Goal: Task Accomplishment & Management: Use online tool/utility

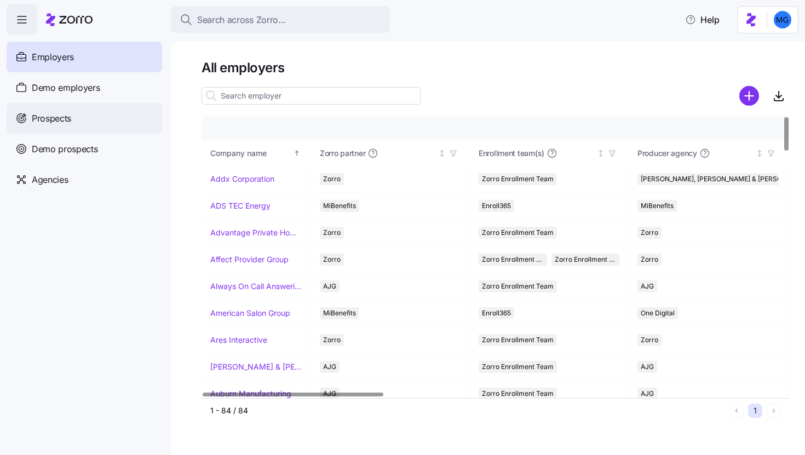
click at [69, 122] on span "Prospects" at bounding box center [51, 119] width 39 height 14
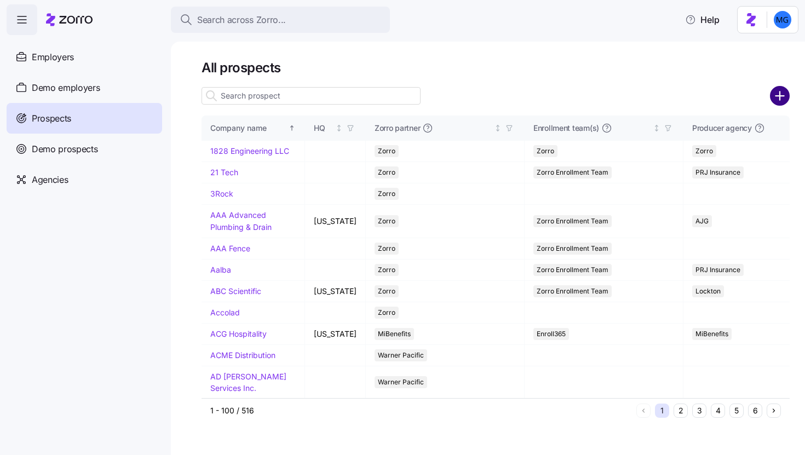
click at [782, 99] on circle "add icon" at bounding box center [780, 96] width 18 height 18
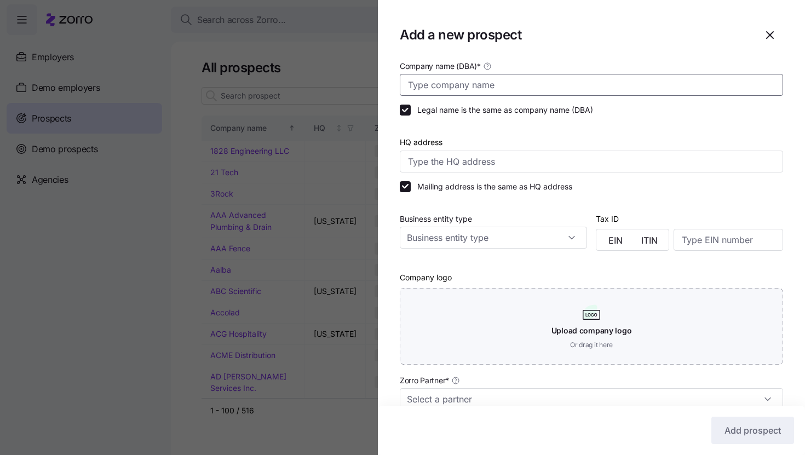
click at [485, 86] on input "Company name (DBA) *" at bounding box center [591, 85] width 383 height 22
paste input "International Home Care Services of New York"
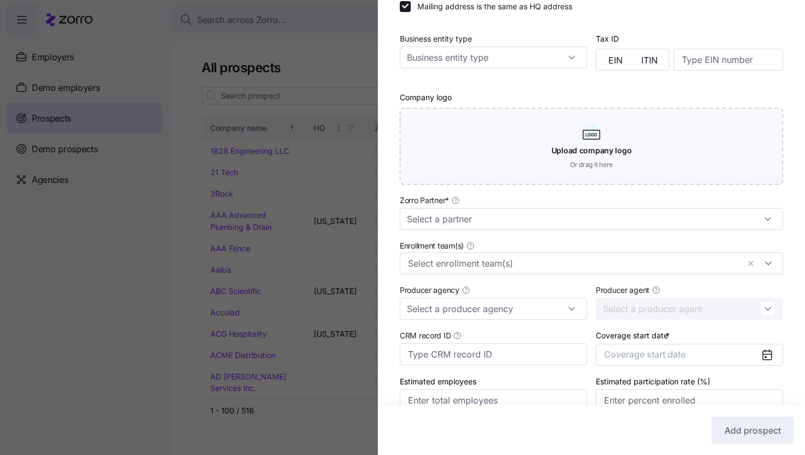
scroll to position [184, 0]
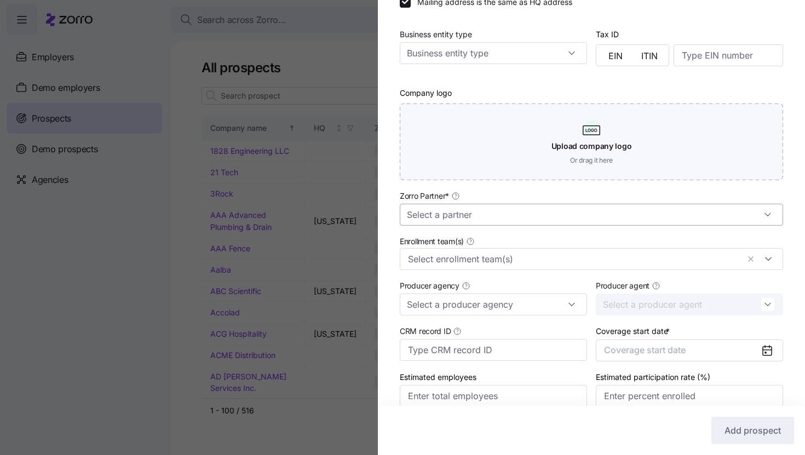
type input "International Home Care Services of New York"
click at [675, 221] on input "Zorro Partner *" at bounding box center [591, 215] width 383 height 22
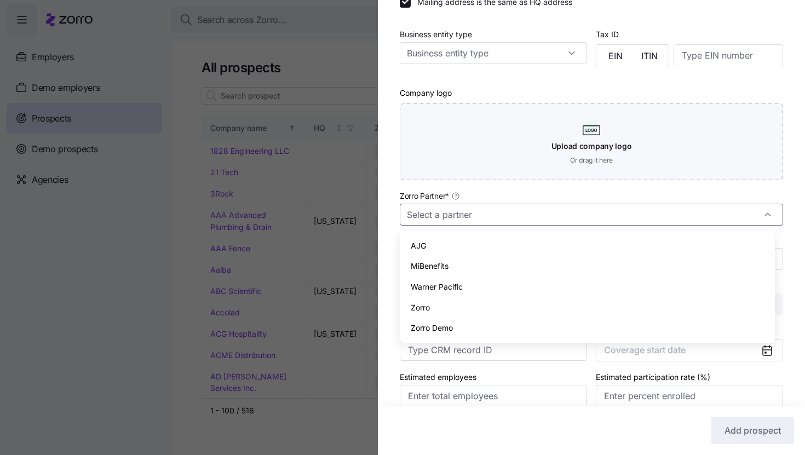
click at [598, 301] on div "Zorro" at bounding box center [587, 307] width 366 height 21
type input "Zorro"
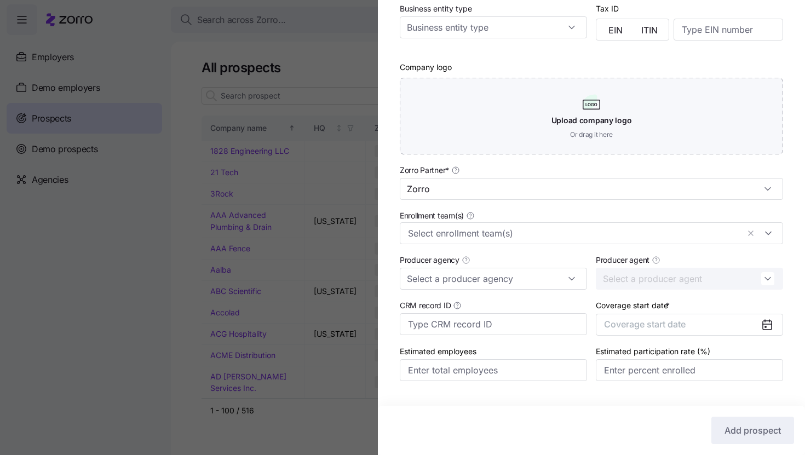
scroll to position [235, 0]
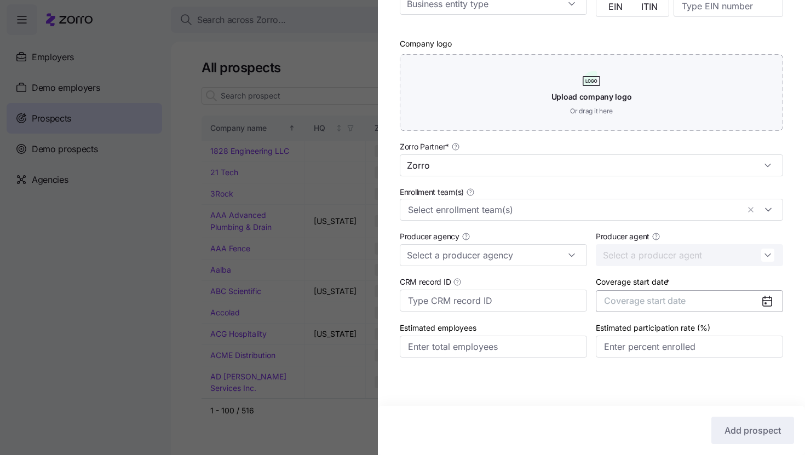
click at [748, 304] on button "Coverage start date" at bounding box center [688, 301] width 187 height 22
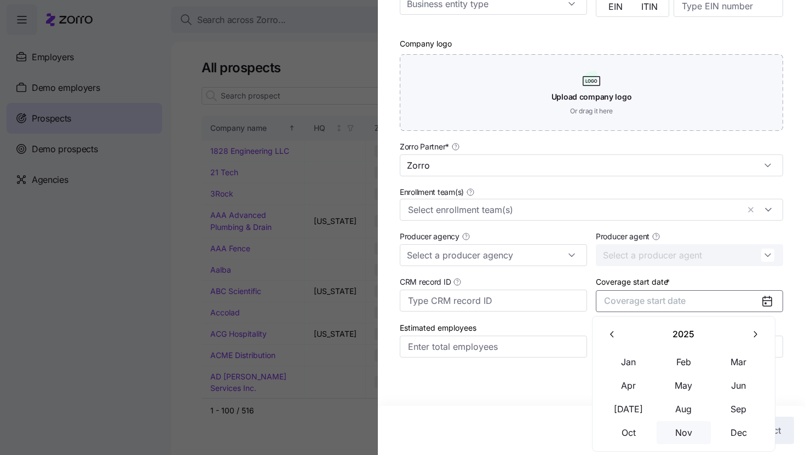
click at [686, 433] on button "Nov" at bounding box center [683, 432] width 55 height 23
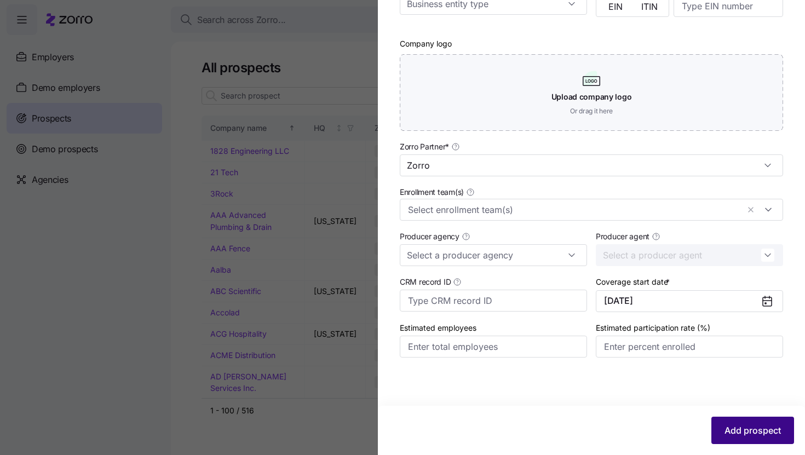
click at [762, 427] on span "Add prospect" at bounding box center [752, 430] width 56 height 13
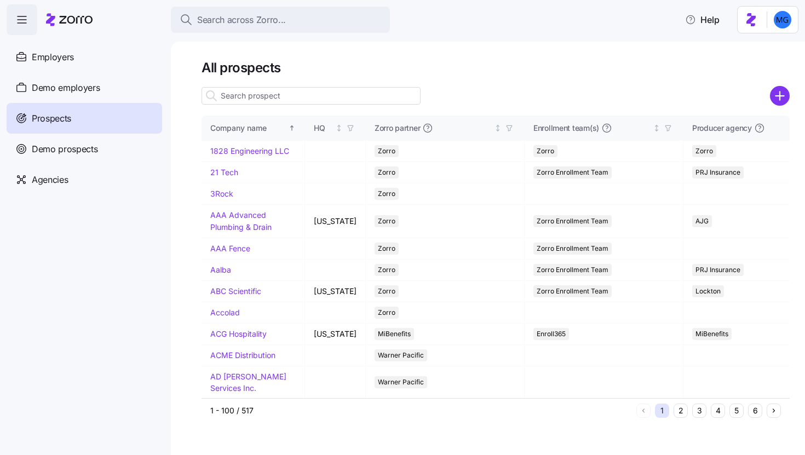
click at [360, 95] on input at bounding box center [310, 96] width 219 height 18
paste input "International Home Care Services of New York"
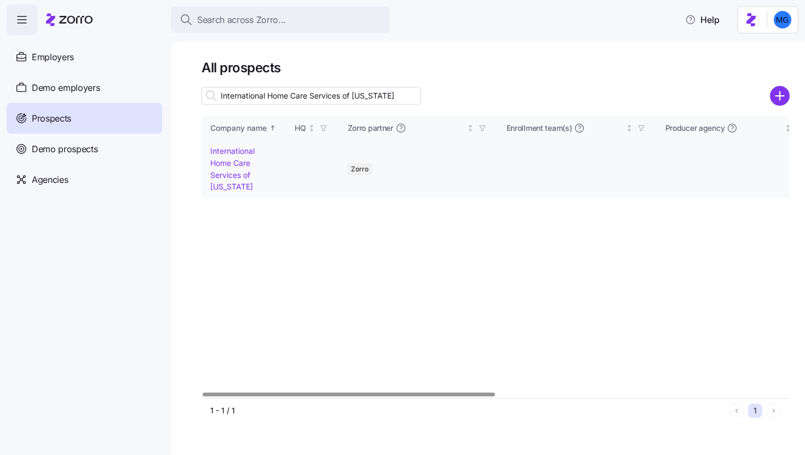
type input "International Home Care Services of New York"
click at [229, 166] on link "International Home Care Services of New York" at bounding box center [232, 168] width 44 height 45
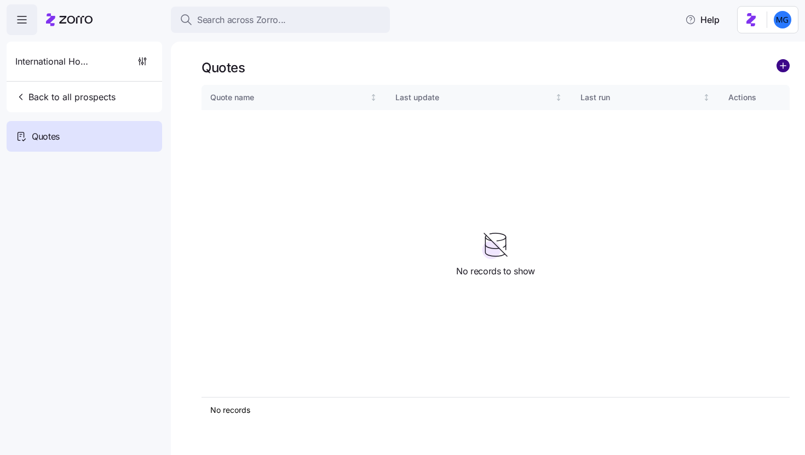
click at [779, 65] on circle "add icon" at bounding box center [783, 66] width 12 height 12
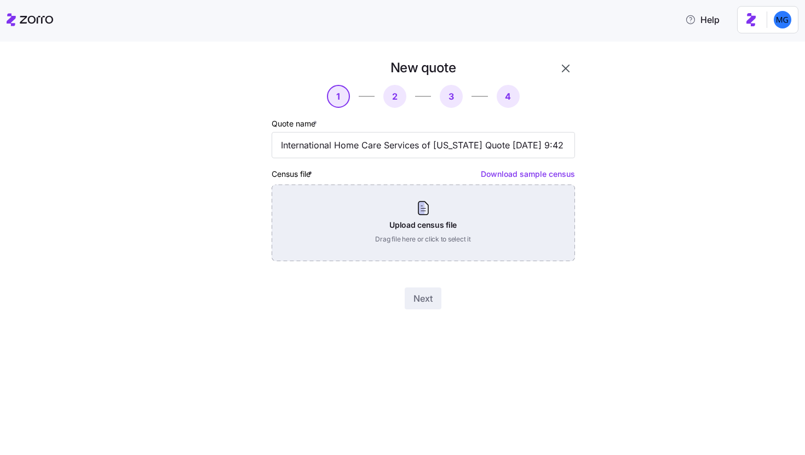
click at [355, 204] on div "Upload census file Drag file here or click to select it" at bounding box center [422, 222] width 303 height 77
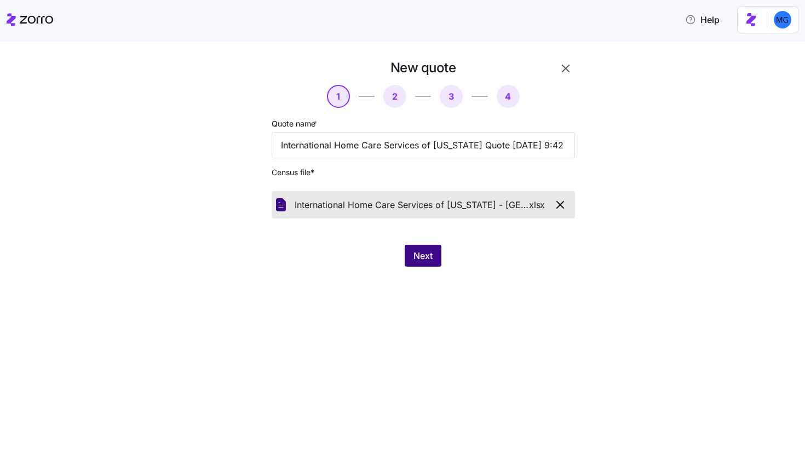
click at [417, 251] on span "Next" at bounding box center [422, 255] width 19 height 13
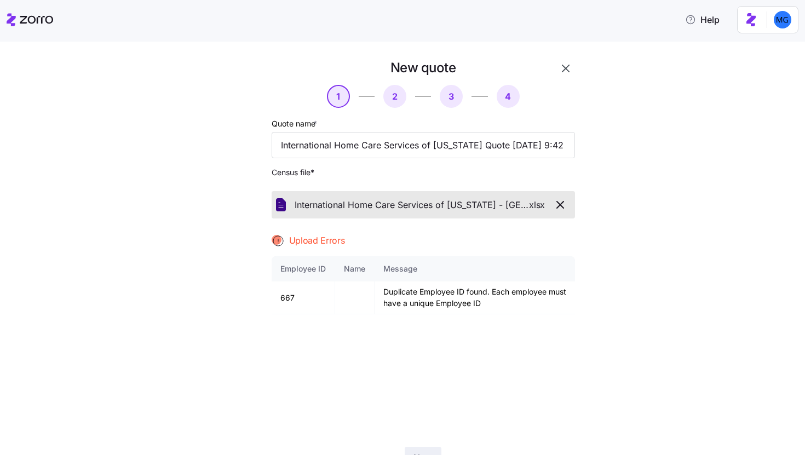
click at [559, 73] on icon "button" at bounding box center [565, 68] width 13 height 13
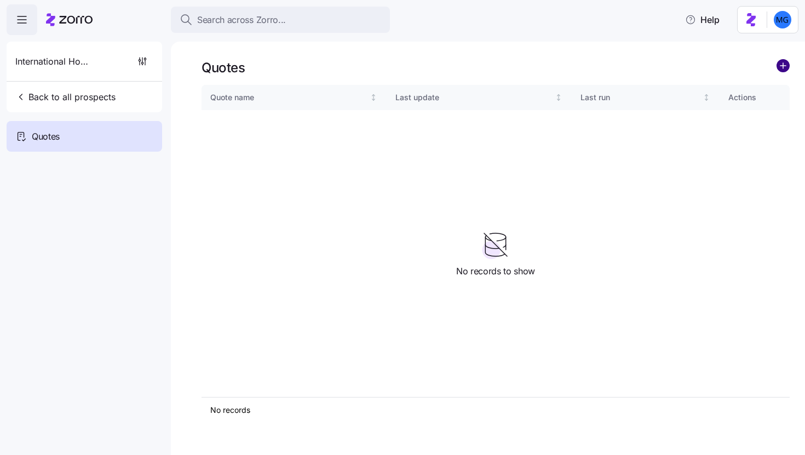
click at [779, 65] on circle "add icon" at bounding box center [783, 66] width 12 height 12
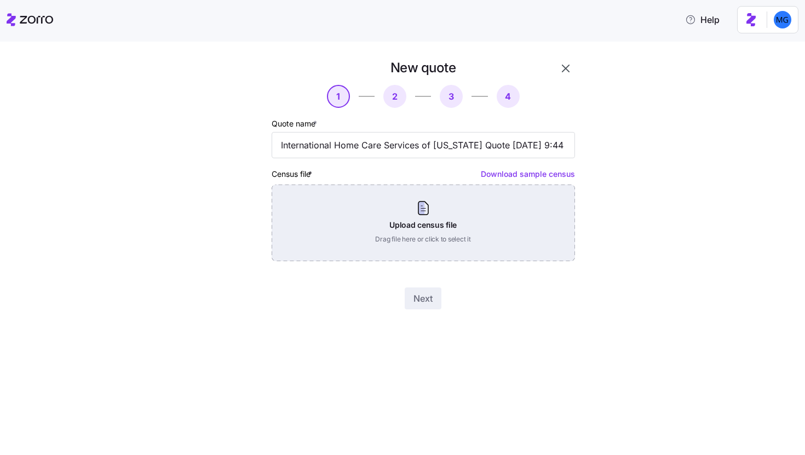
click at [443, 209] on div "Upload census file Drag file here or click to select it" at bounding box center [422, 222] width 303 height 77
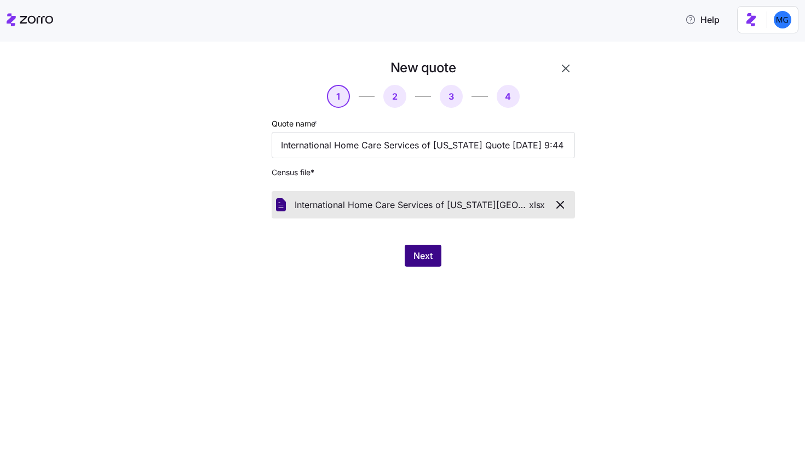
click at [432, 254] on span "Next" at bounding box center [422, 255] width 19 height 13
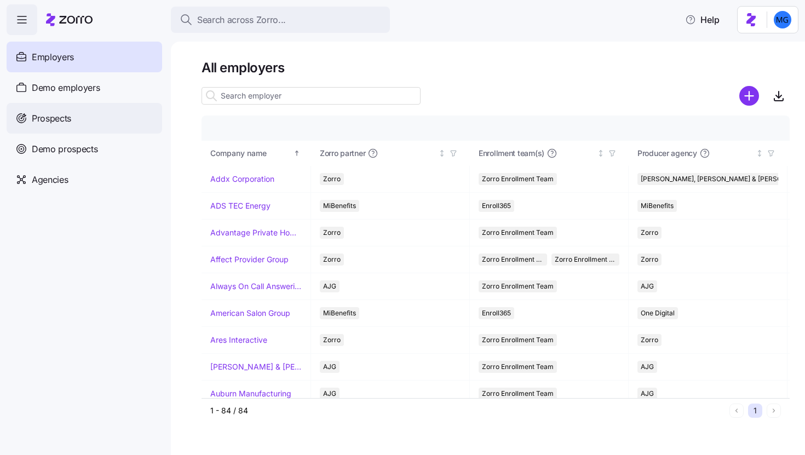
click at [123, 126] on div "Prospects" at bounding box center [84, 118] width 155 height 31
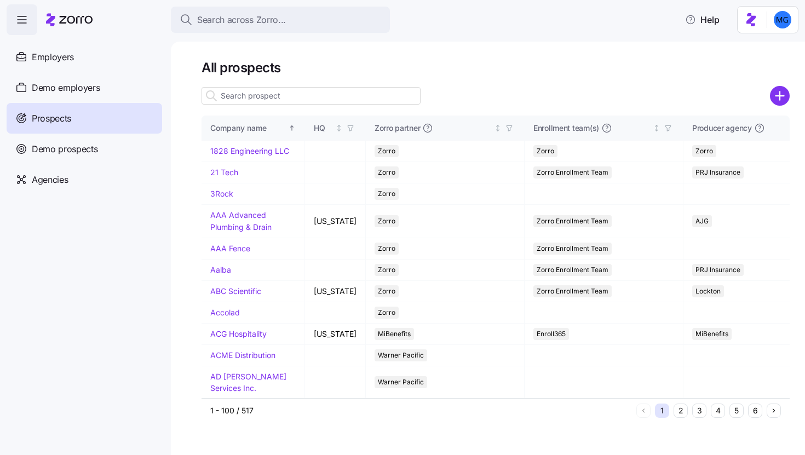
click at [340, 100] on input at bounding box center [310, 96] width 219 height 18
paste input "International Home Care Services of New York"
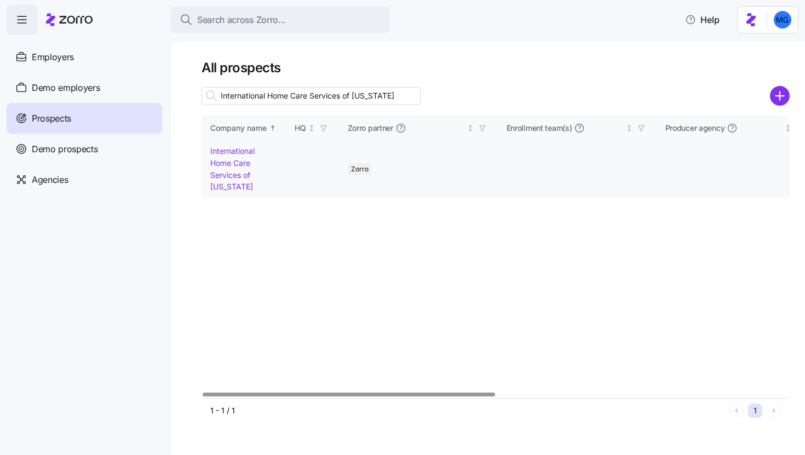
type input "International Home Care Services of New York"
click at [239, 174] on link "International Home Care Services of New York" at bounding box center [232, 168] width 44 height 45
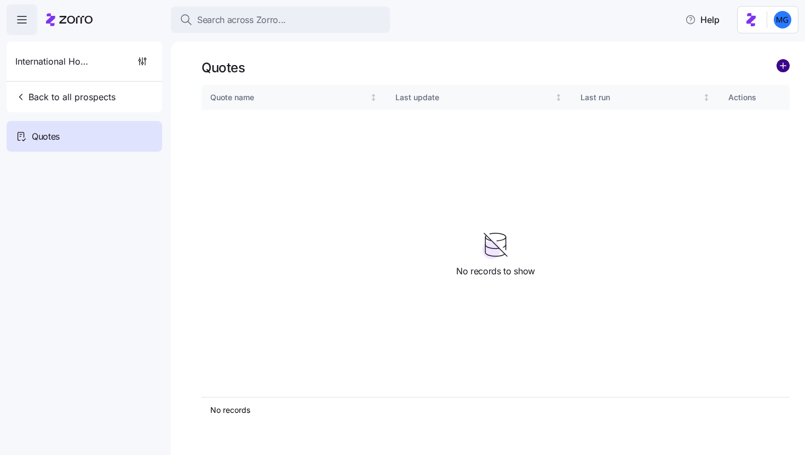
click at [778, 68] on circle "add icon" at bounding box center [783, 66] width 12 height 12
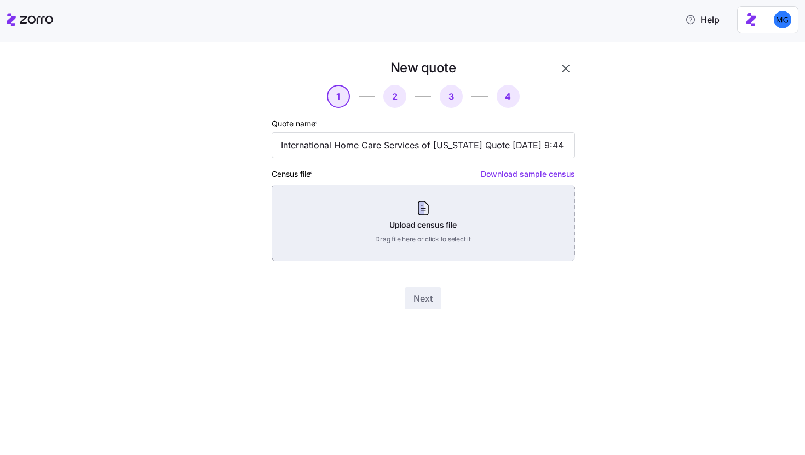
click at [446, 208] on div "Upload census file Drag file here or click to select it" at bounding box center [422, 222] width 303 height 77
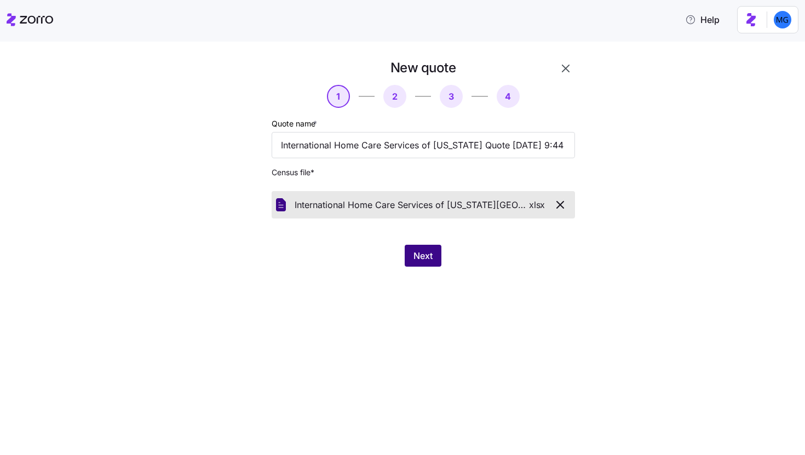
click at [434, 250] on button "Next" at bounding box center [422, 256] width 37 height 22
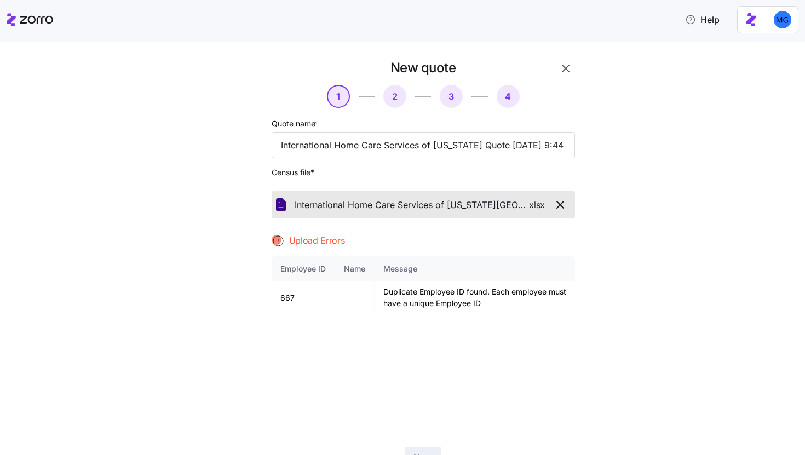
click at [559, 71] on icon "button" at bounding box center [565, 68] width 13 height 13
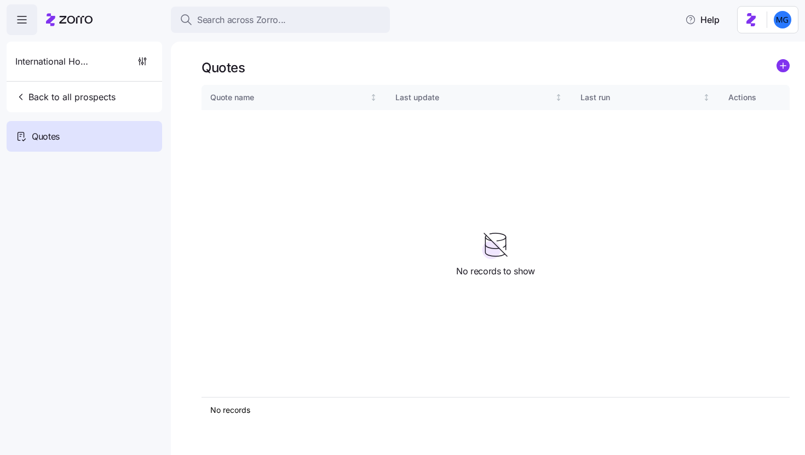
click at [788, 72] on icon "add icon" at bounding box center [782, 65] width 13 height 13
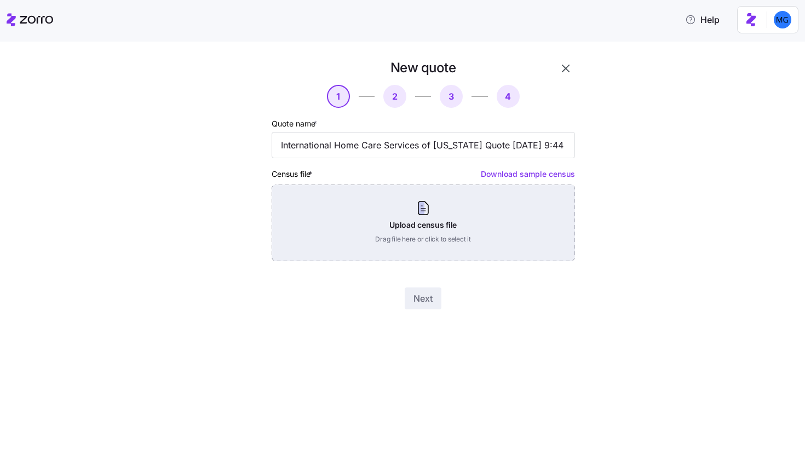
click at [491, 220] on div "Upload census file Drag file here or click to select it" at bounding box center [422, 222] width 303 height 77
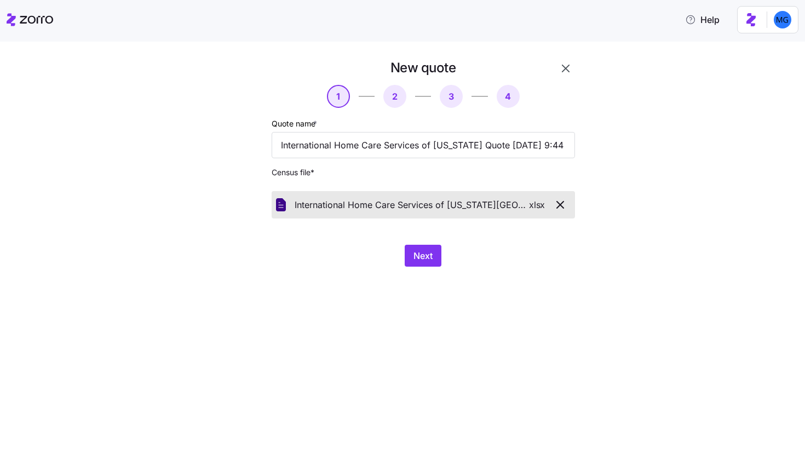
click at [441, 236] on div "New quote 1 2 3 4 Quote name * International Home Care Services of New York Quo…" at bounding box center [423, 163] width 312 height 216
click at [434, 247] on button "Next" at bounding box center [422, 256] width 37 height 22
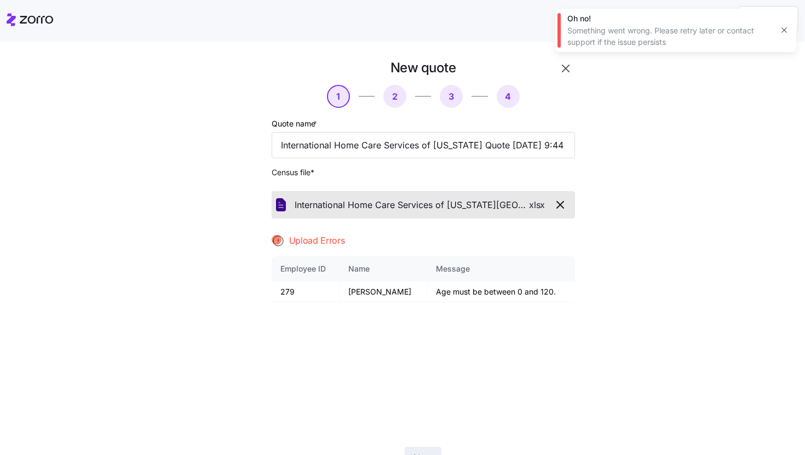
click at [784, 30] on icon "button" at bounding box center [783, 30] width 5 height 5
click at [553, 207] on icon "button" at bounding box center [559, 204] width 13 height 13
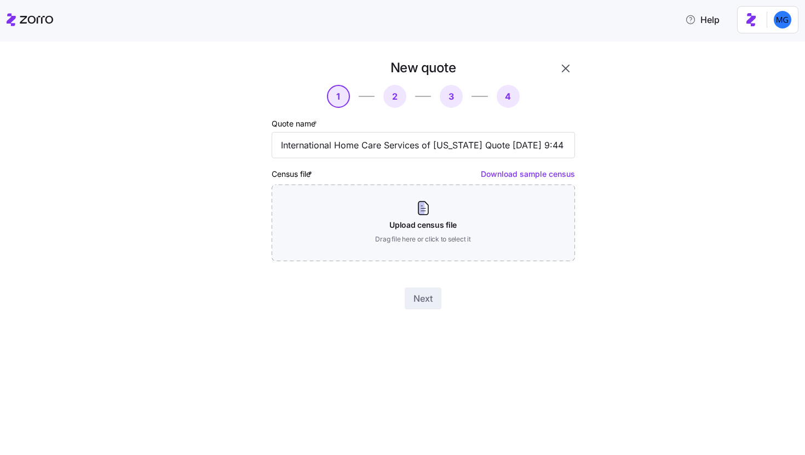
click at [571, 68] on icon "button" at bounding box center [565, 68] width 13 height 13
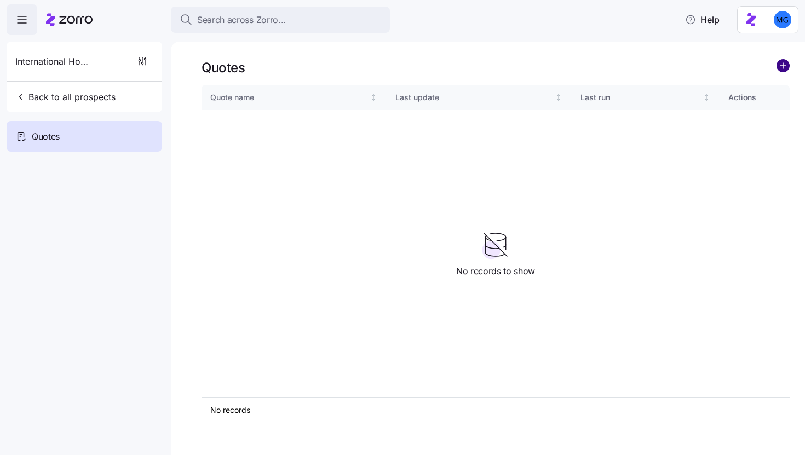
click at [783, 70] on circle "add icon" at bounding box center [783, 66] width 12 height 12
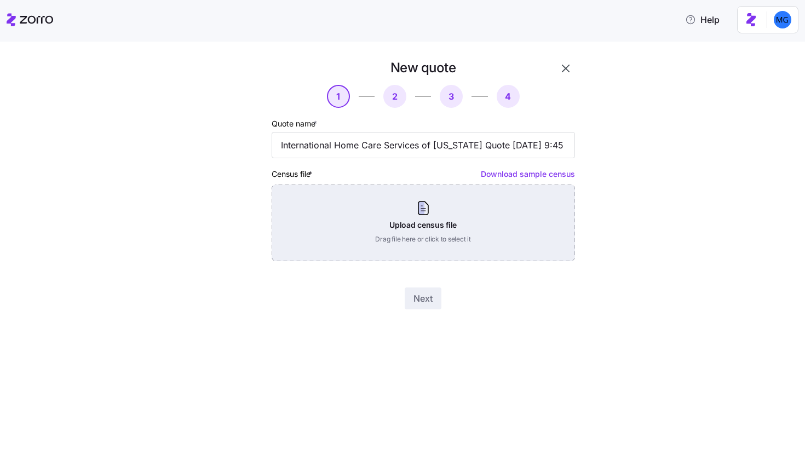
click at [484, 224] on div "Upload census file Drag file here or click to select it" at bounding box center [422, 222] width 303 height 77
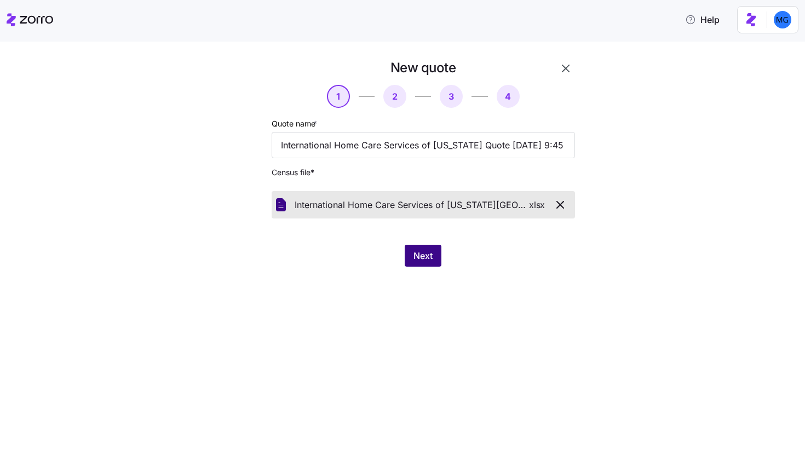
click at [440, 264] on button "Next" at bounding box center [422, 256] width 37 height 22
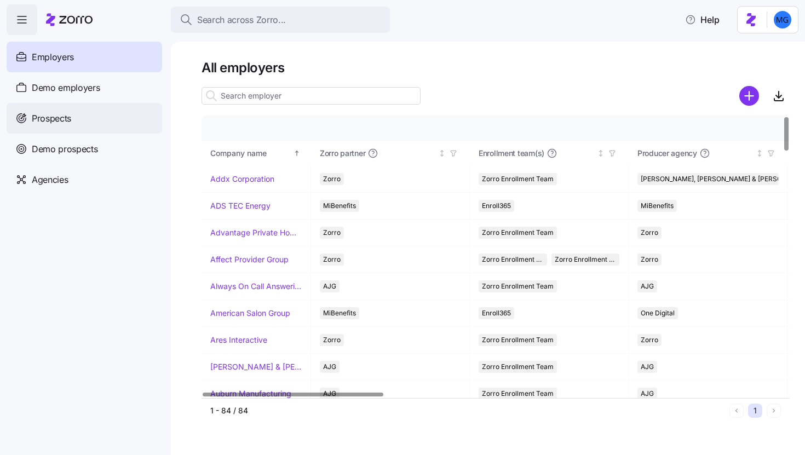
click at [130, 112] on div "Prospects" at bounding box center [84, 118] width 155 height 31
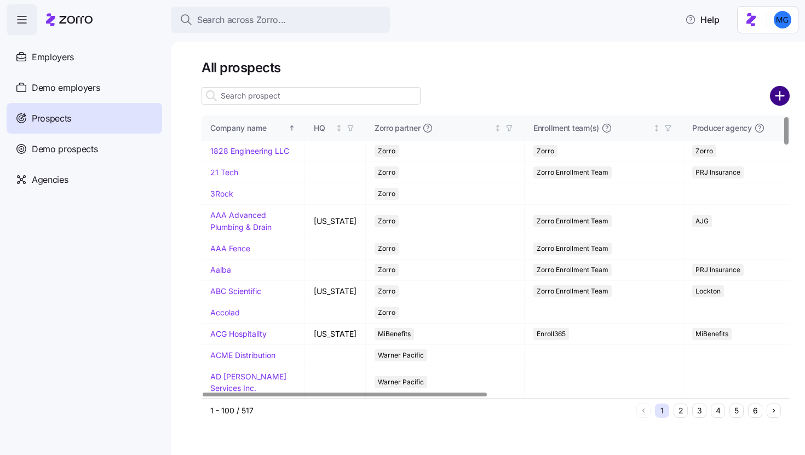
click at [783, 99] on circle "add icon" at bounding box center [780, 96] width 18 height 18
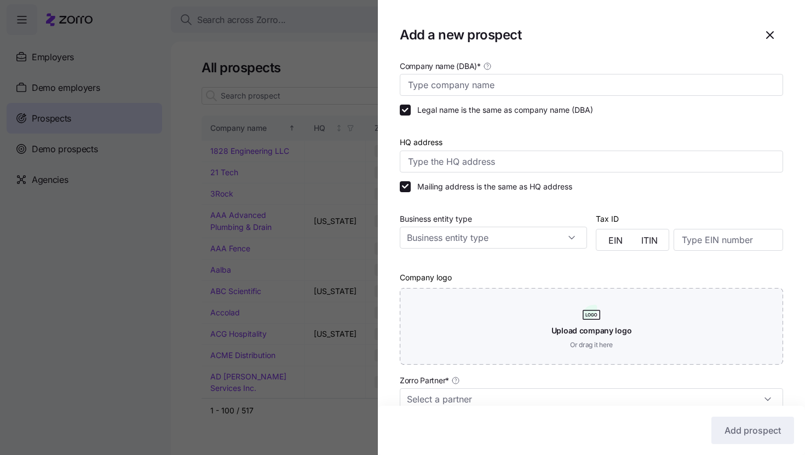
drag, startPoint x: 760, startPoint y: 33, endPoint x: 320, endPoint y: 108, distance: 446.4
click at [763, 33] on icon "button" at bounding box center [769, 34] width 13 height 13
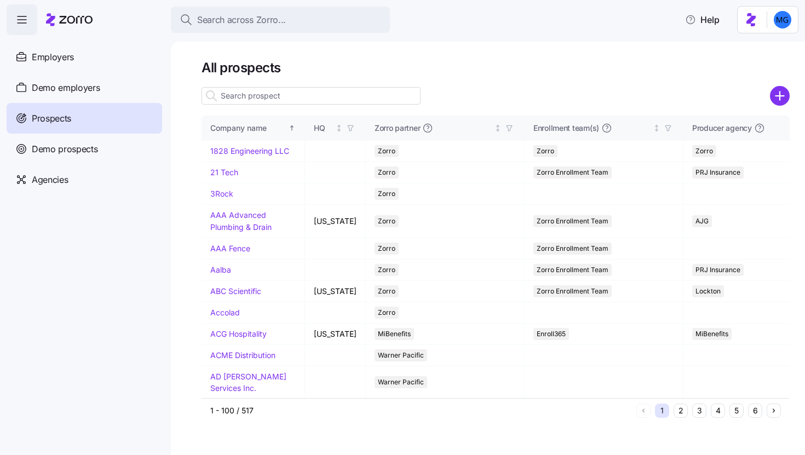
click at [323, 100] on input at bounding box center [310, 96] width 219 height 18
paste input "International Home Care Services of New York"
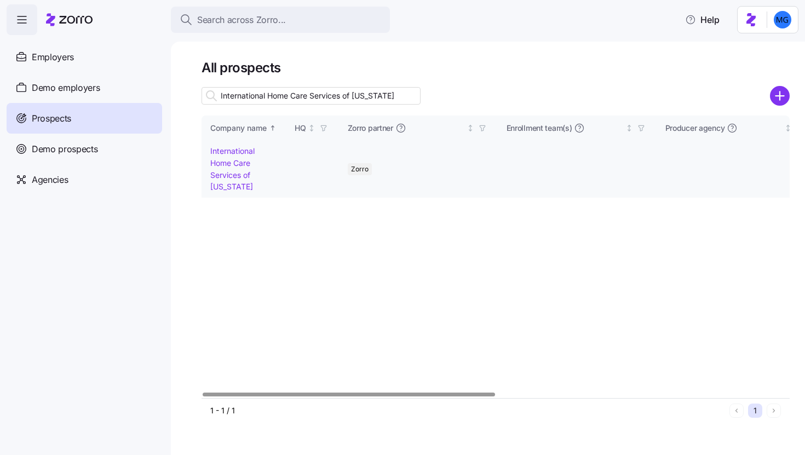
type input "International Home Care Services of New York"
drag, startPoint x: 237, startPoint y: 173, endPoint x: 772, endPoint y: 103, distance: 539.8
click at [237, 173] on link "International Home Care Services of New York" at bounding box center [232, 168] width 44 height 45
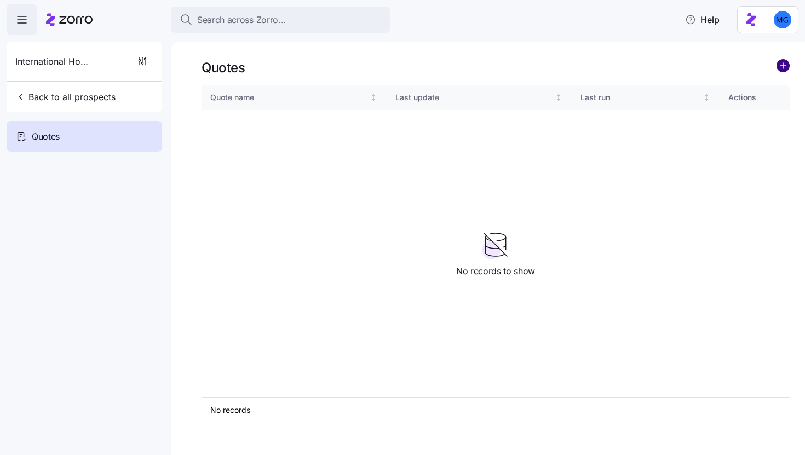
click at [782, 62] on circle "add icon" at bounding box center [783, 66] width 12 height 12
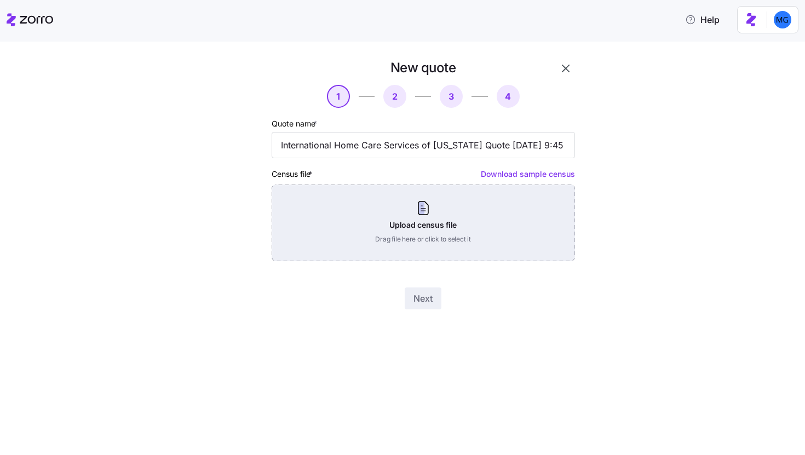
click at [467, 209] on div "Upload census file Drag file here or click to select it" at bounding box center [422, 222] width 303 height 77
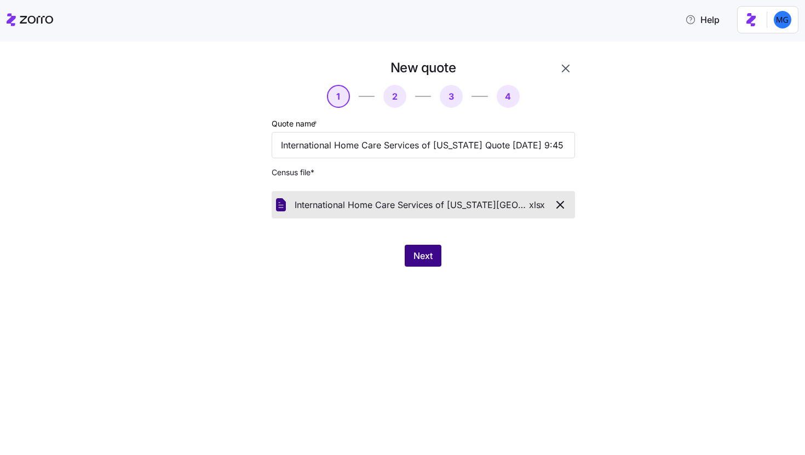
click at [424, 248] on button "Next" at bounding box center [422, 256] width 37 height 22
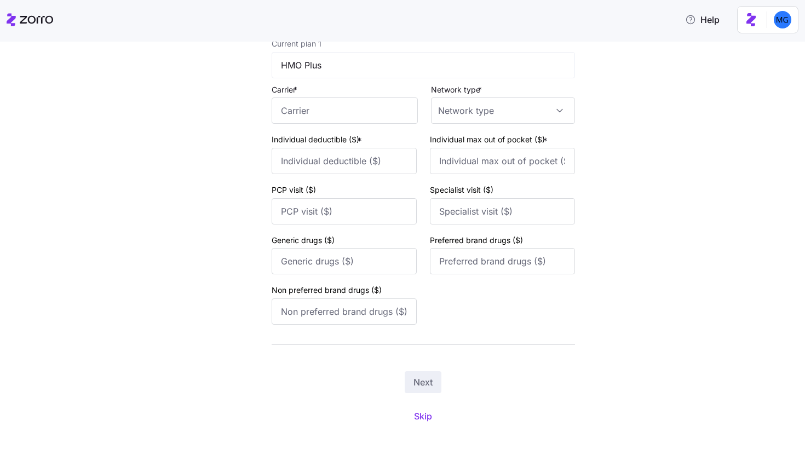
scroll to position [114, 0]
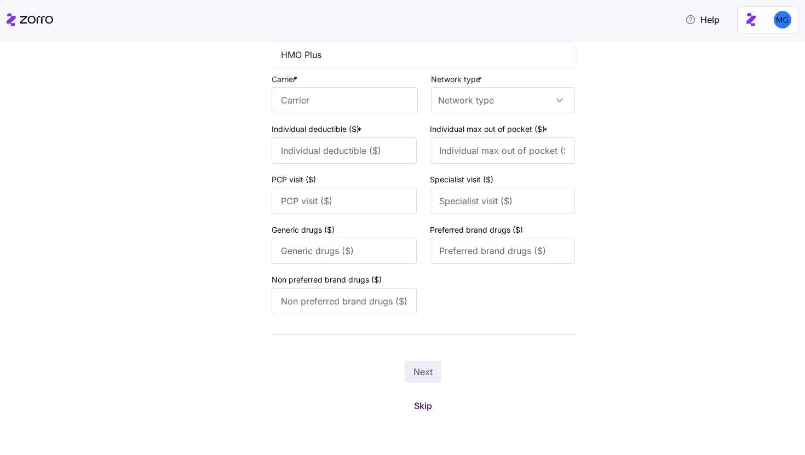
click at [414, 408] on span "Skip" at bounding box center [423, 405] width 18 height 13
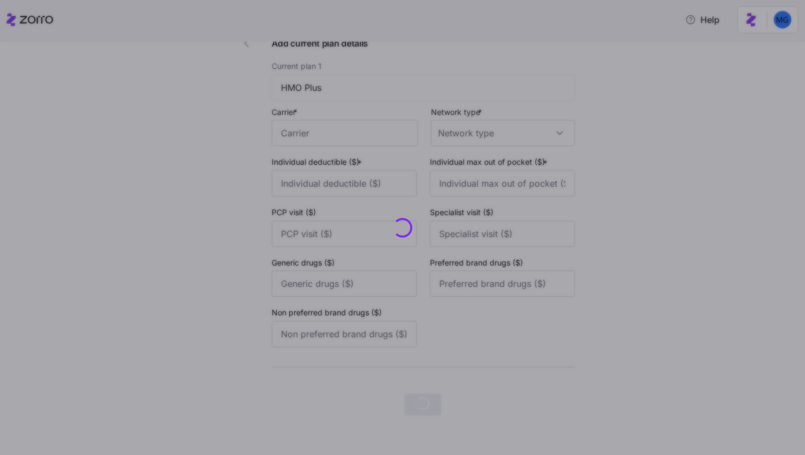
scroll to position [0, 0]
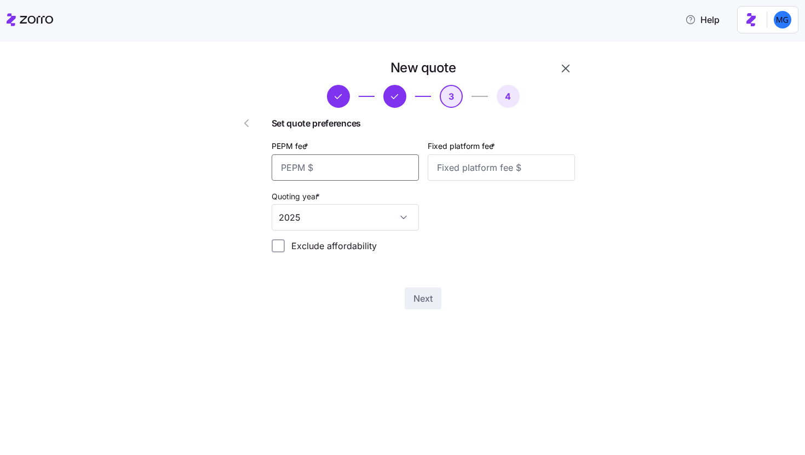
click at [385, 171] on input "PEPM fee *" at bounding box center [344, 167] width 147 height 26
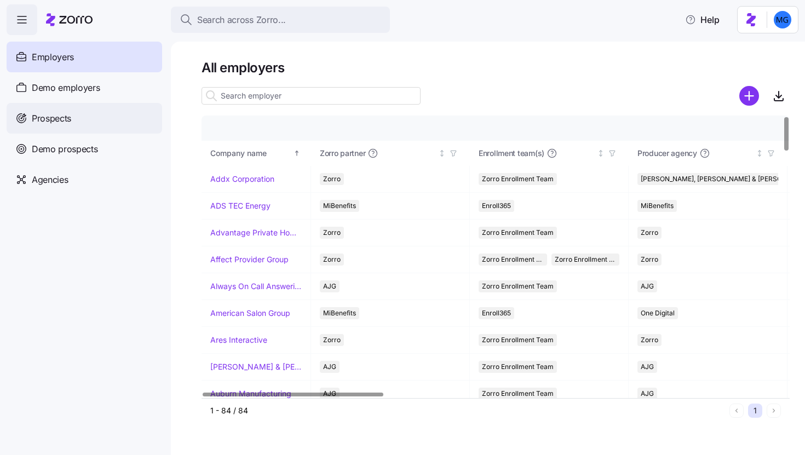
click at [80, 127] on div "Prospects" at bounding box center [84, 118] width 155 height 31
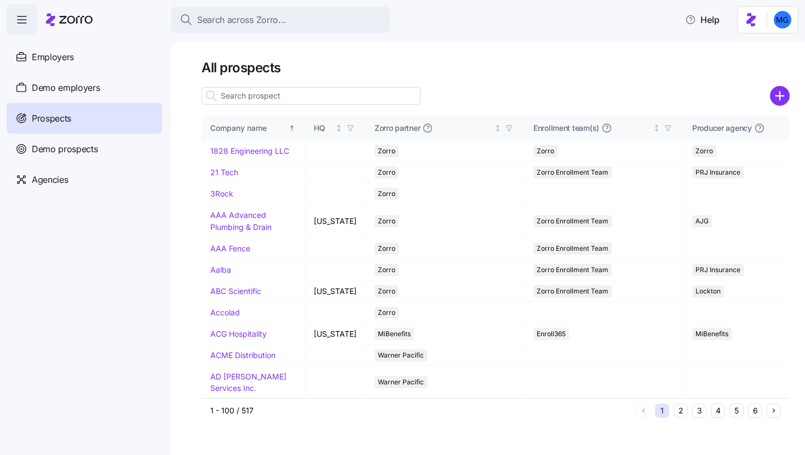
click at [314, 96] on input at bounding box center [310, 96] width 219 height 18
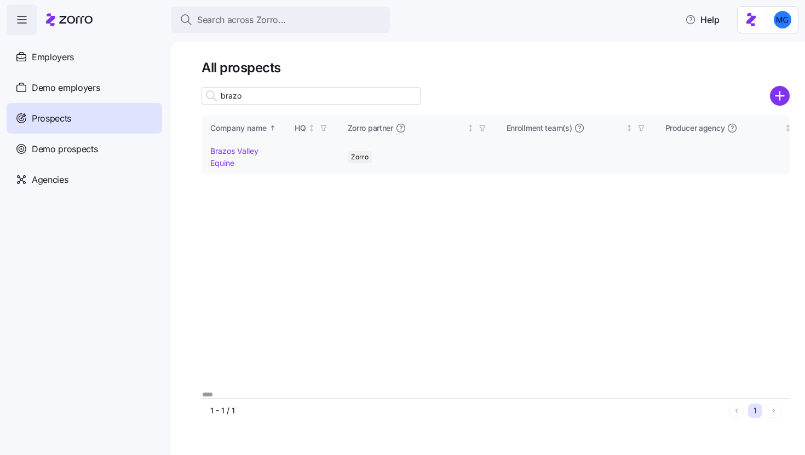
type input "brazo"
click at [232, 153] on link "Brazos Valley Equine" at bounding box center [234, 156] width 48 height 21
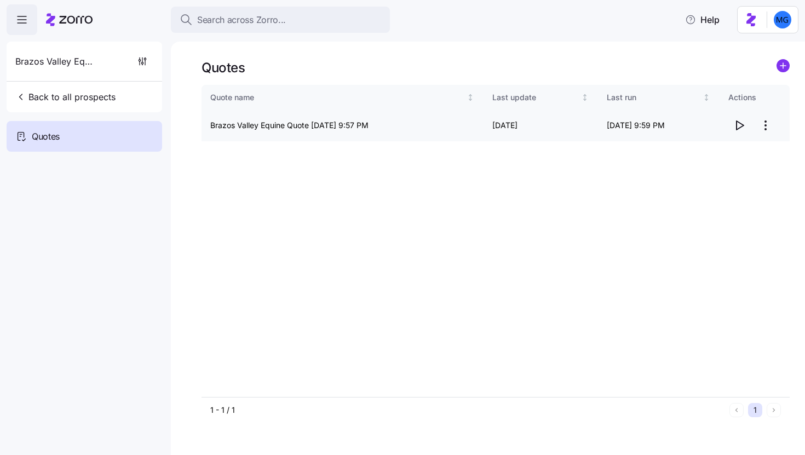
click at [738, 123] on icon "button" at bounding box center [738, 125] width 13 height 13
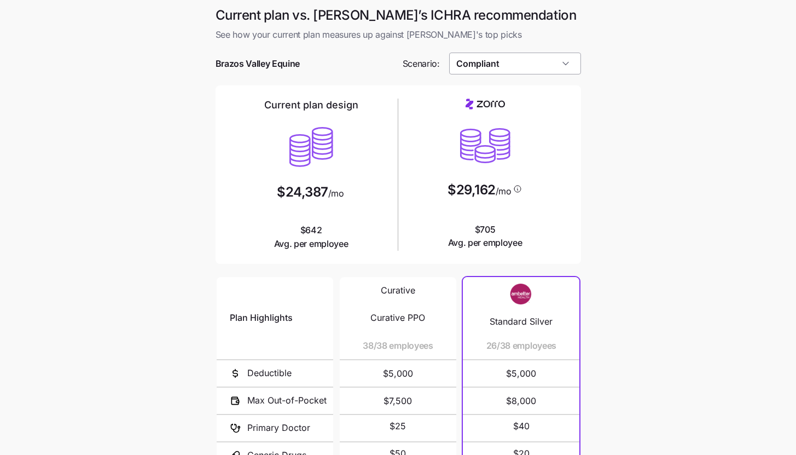
click at [555, 57] on input "Compliant" at bounding box center [515, 64] width 132 height 22
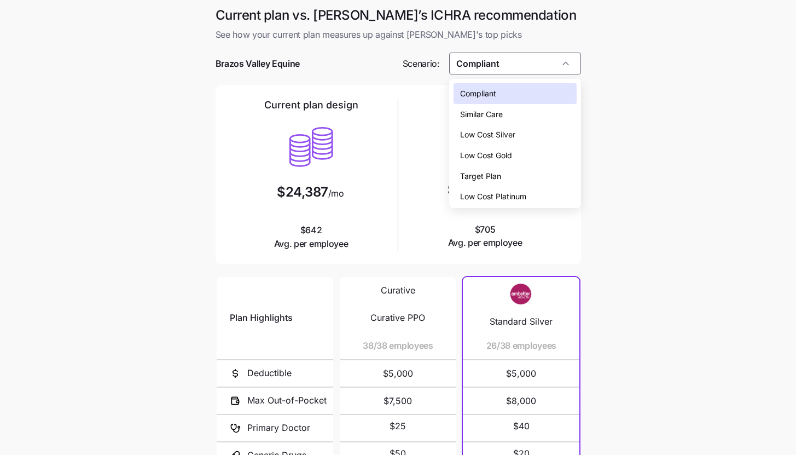
click at [549, 138] on div "Low Cost Silver" at bounding box center [515, 134] width 123 height 21
type input "Low Cost Silver"
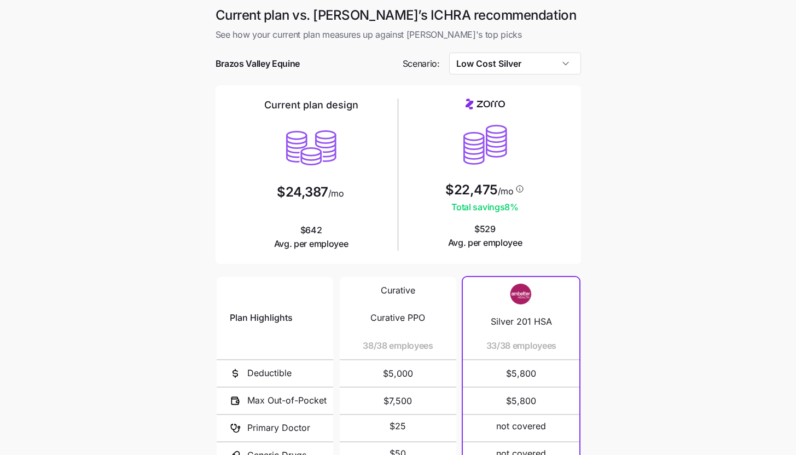
click at [658, 235] on main "Current plan vs. [PERSON_NAME]’s ICHRA recommendation See how your current plan…" at bounding box center [398, 299] width 796 height 598
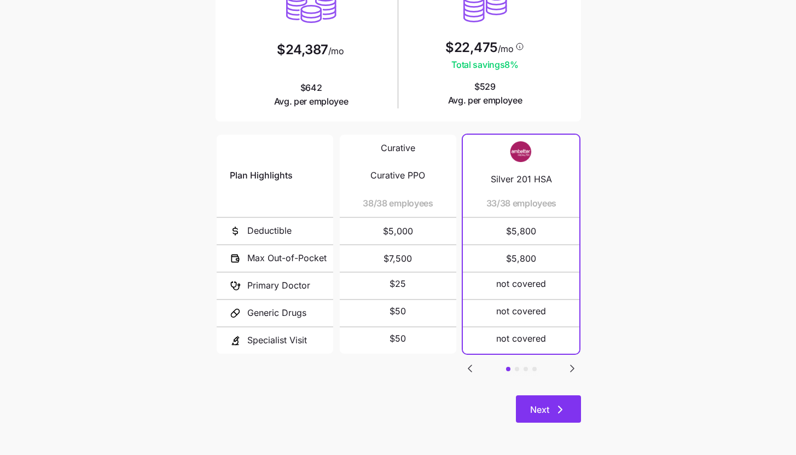
click at [544, 402] on button "Next" at bounding box center [548, 408] width 65 height 27
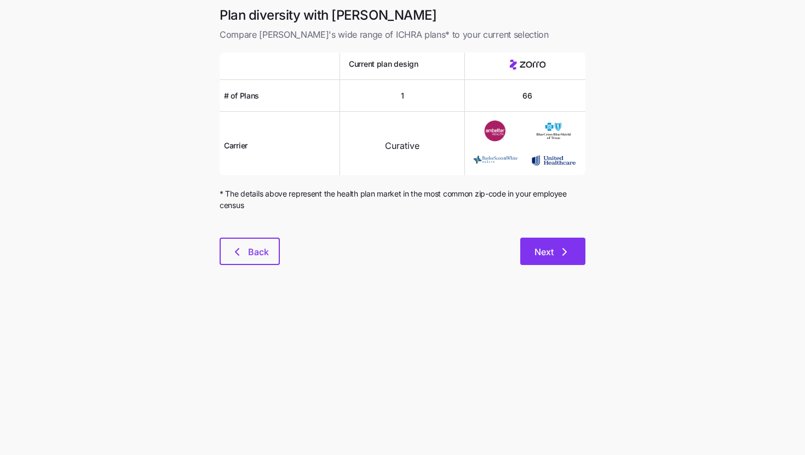
click at [559, 247] on icon "button" at bounding box center [564, 251] width 13 height 13
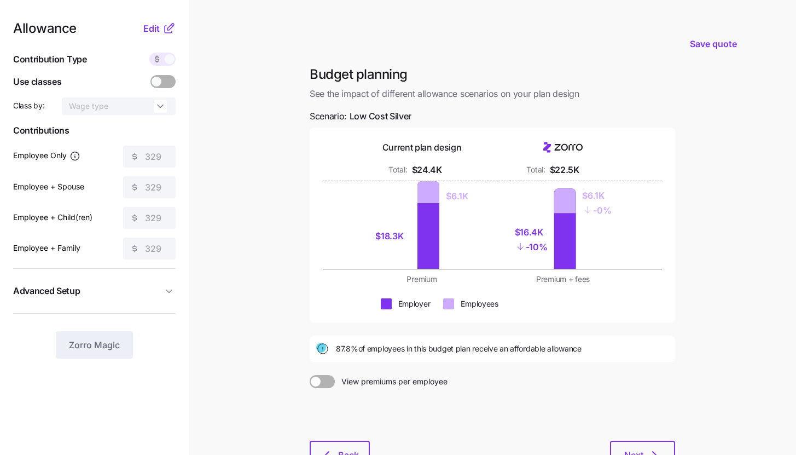
click at [163, 25] on icon at bounding box center [169, 28] width 13 height 13
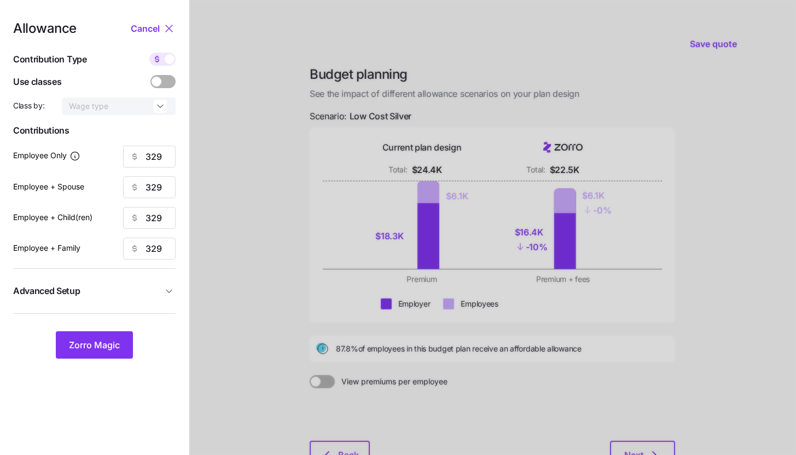
click at [167, 57] on span at bounding box center [170, 59] width 10 height 10
click at [149, 53] on input "checkbox" at bounding box center [149, 53] width 0 height 0
type input "90"
type input "45"
type input "46"
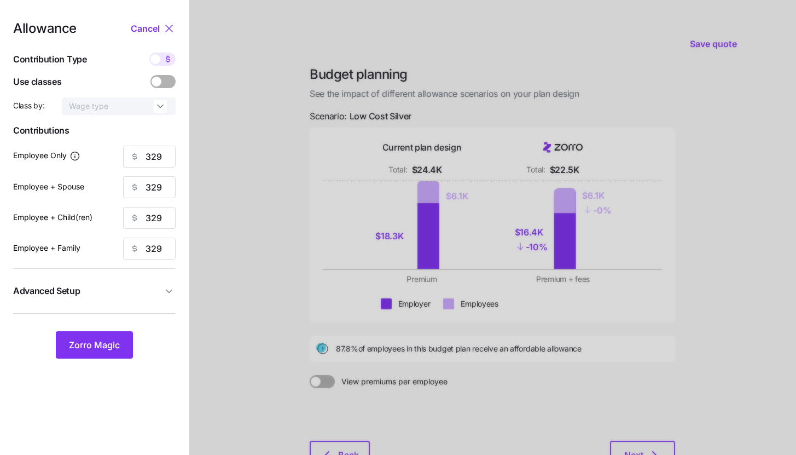
type input "30"
click at [166, 59] on icon at bounding box center [168, 59] width 9 height 9
click at [149, 53] on input "checkbox" at bounding box center [149, 53] width 0 height 0
type input "329"
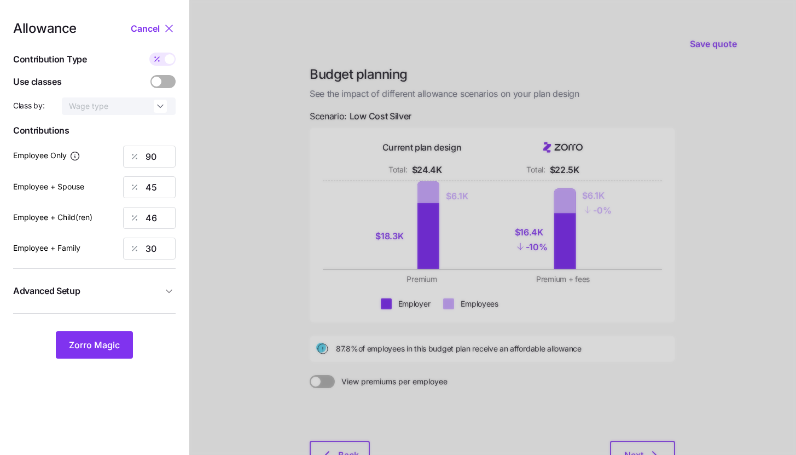
type input "329"
click at [125, 285] on span "Advanced Setup" at bounding box center [87, 291] width 149 height 14
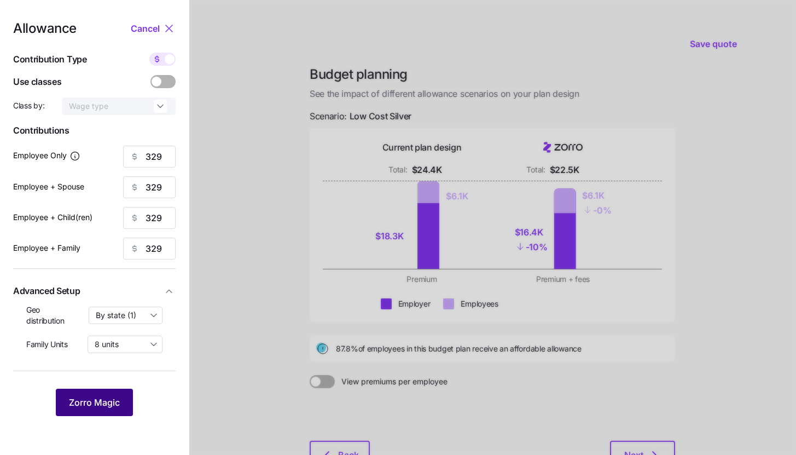
click at [102, 412] on button "Zorro Magic" at bounding box center [94, 402] width 77 height 27
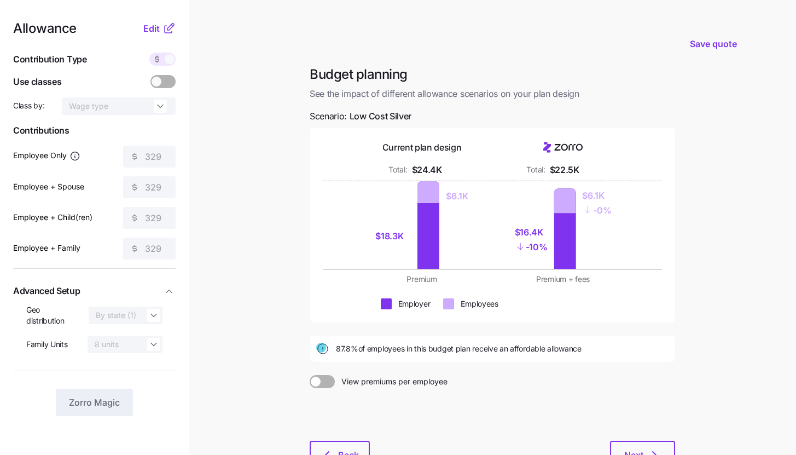
click at [163, 33] on icon at bounding box center [169, 28] width 13 height 13
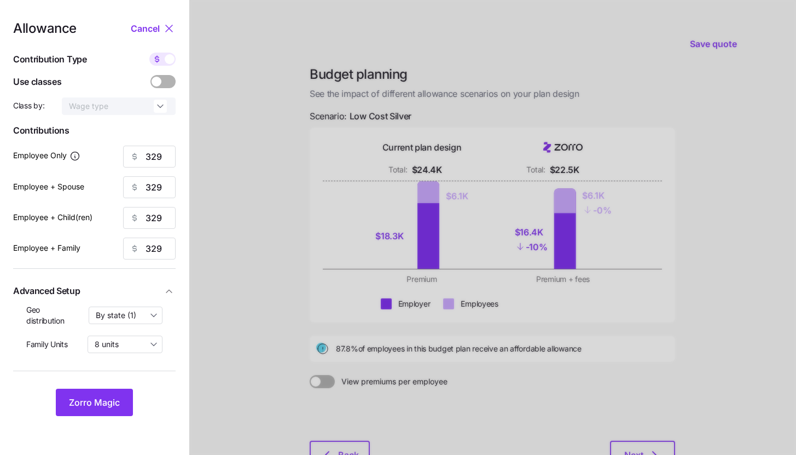
click at [167, 60] on span at bounding box center [170, 59] width 10 height 10
click at [149, 53] on input "checkbox" at bounding box center [149, 53] width 0 height 0
type input "90"
type input "45"
type input "46"
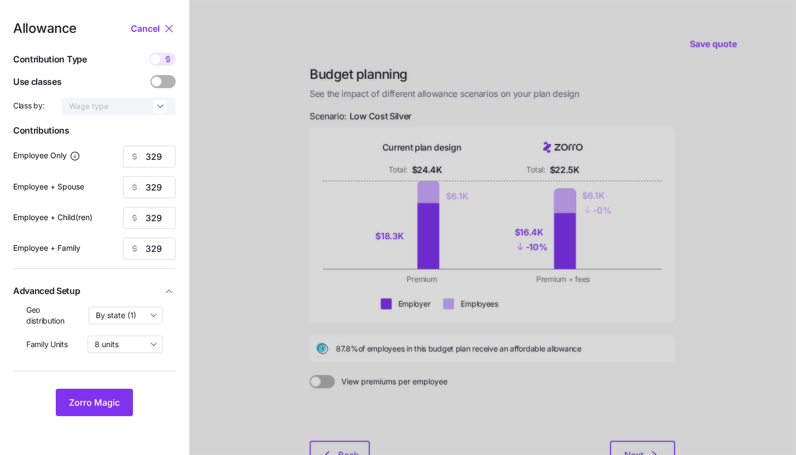
type input "30"
click at [167, 164] on input "90" at bounding box center [149, 157] width 53 height 22
type input "95"
click at [111, 406] on span "Zorro Magic" at bounding box center [94, 402] width 51 height 13
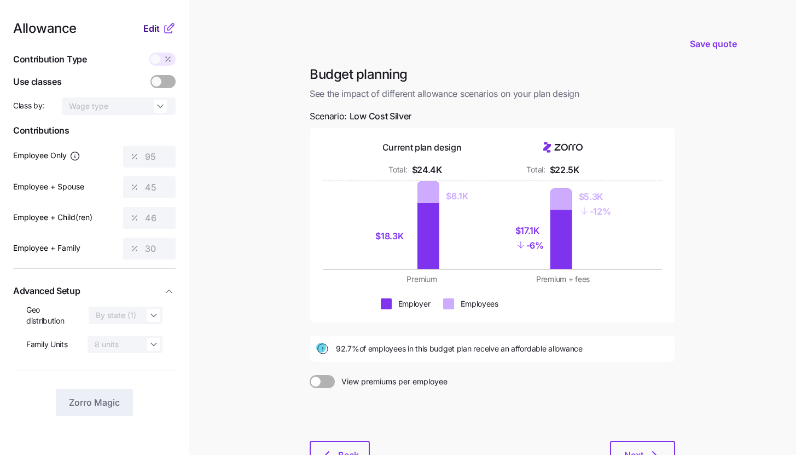
click at [161, 29] on button "Edit" at bounding box center [152, 28] width 19 height 13
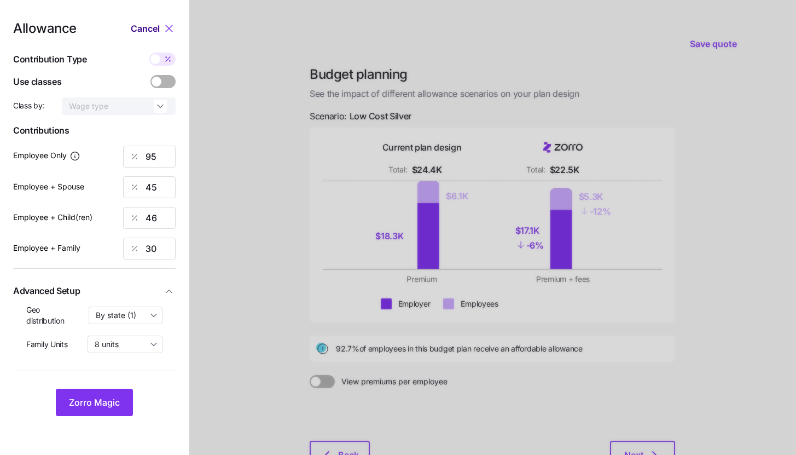
click at [161, 29] on button "Cancel" at bounding box center [147, 28] width 32 height 13
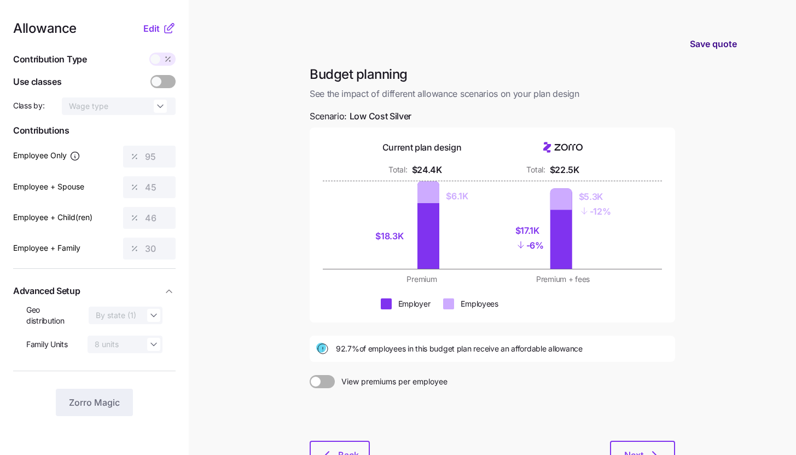
click at [708, 41] on span "Save quote" at bounding box center [713, 43] width 47 height 13
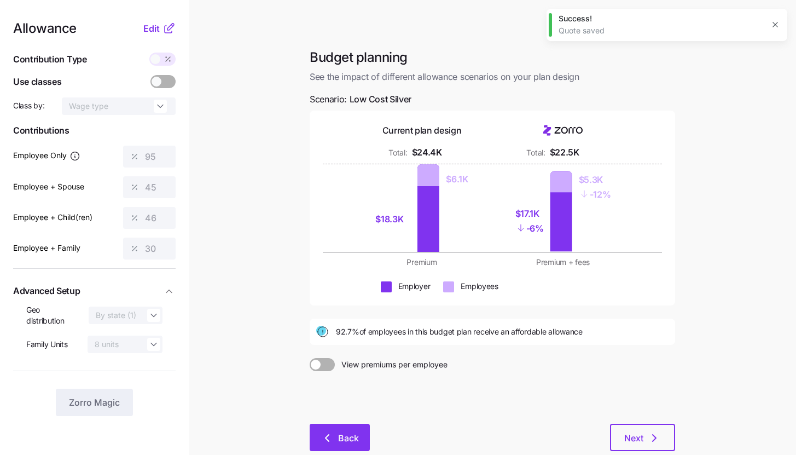
click at [329, 427] on button "Back" at bounding box center [340, 437] width 60 height 27
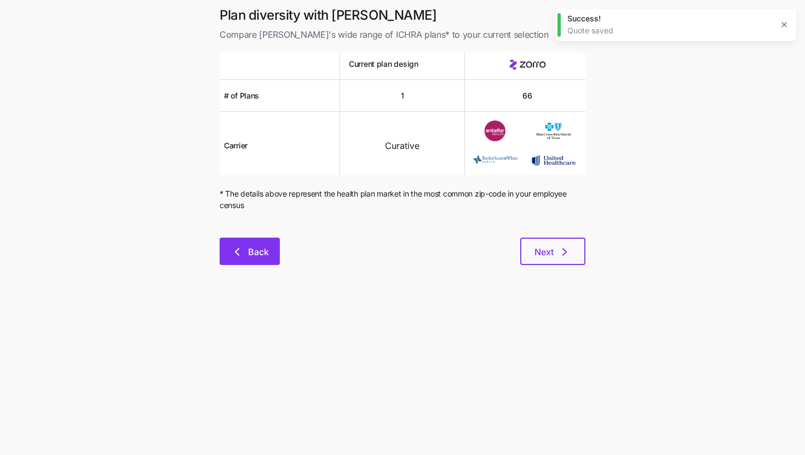
click at [262, 248] on span "Back" at bounding box center [258, 251] width 21 height 13
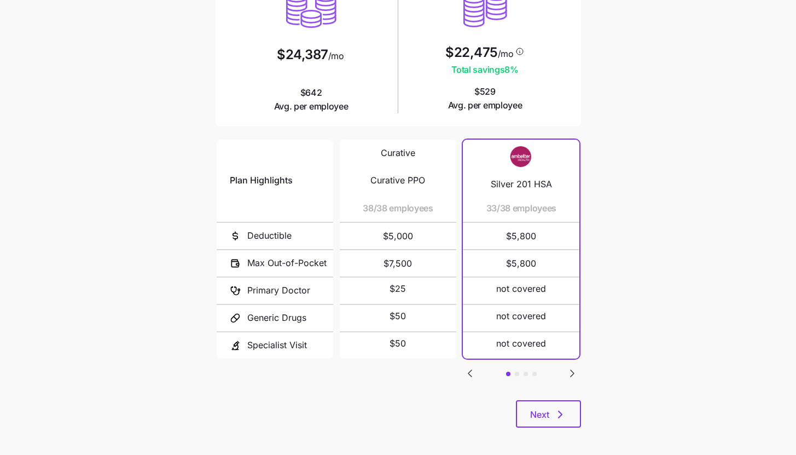
scroll to position [142, 0]
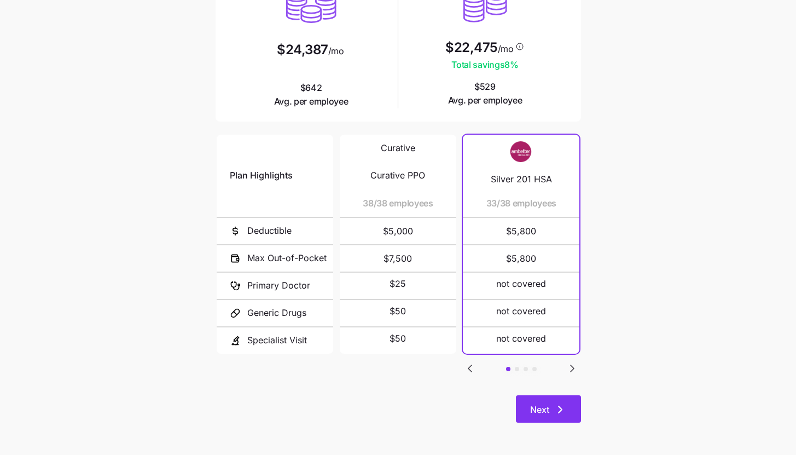
click at [556, 396] on button "Next" at bounding box center [548, 408] width 65 height 27
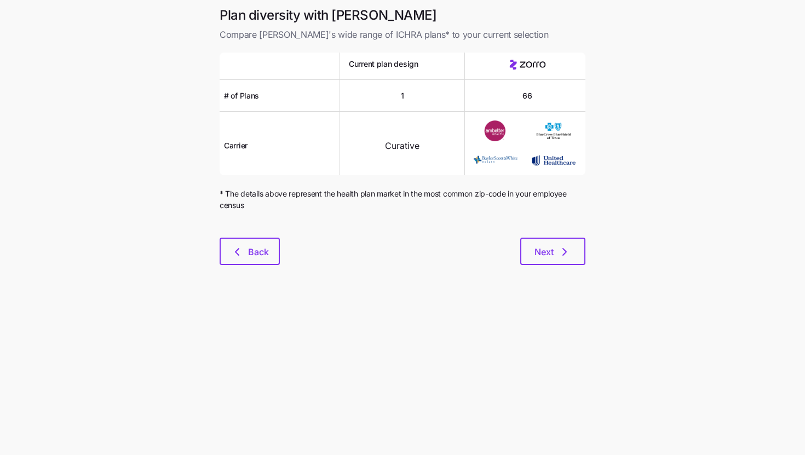
click at [575, 269] on div "Plan diversity with Zorro Compare [PERSON_NAME]'s wide range of ICHRA plans* to…" at bounding box center [402, 142] width 383 height 271
click at [574, 268] on div "Plan diversity with Zorro Compare [PERSON_NAME]'s wide range of ICHRA plans* to…" at bounding box center [402, 142] width 383 height 271
click at [573, 262] on button "Next" at bounding box center [552, 251] width 65 height 27
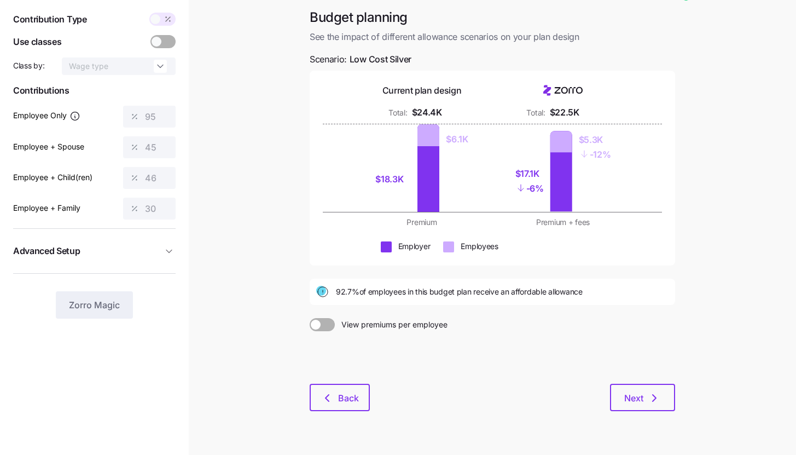
scroll to position [66, 0]
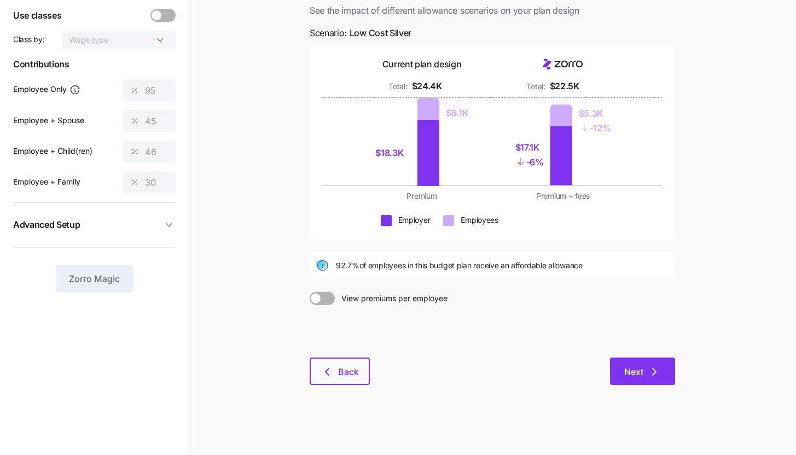
click at [655, 360] on button "Next" at bounding box center [642, 370] width 65 height 27
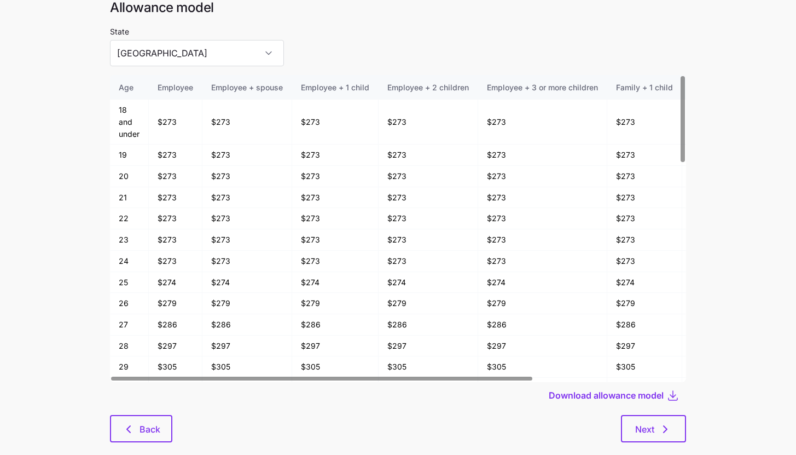
scroll to position [57, 0]
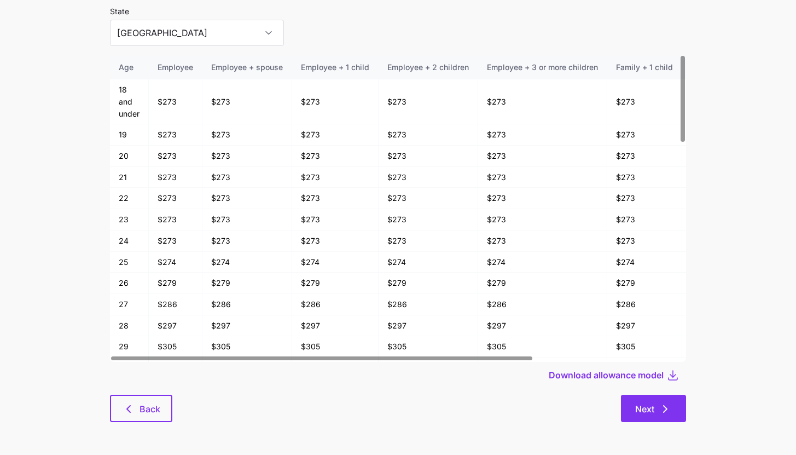
click at [666, 398] on button "Next" at bounding box center [653, 408] width 65 height 27
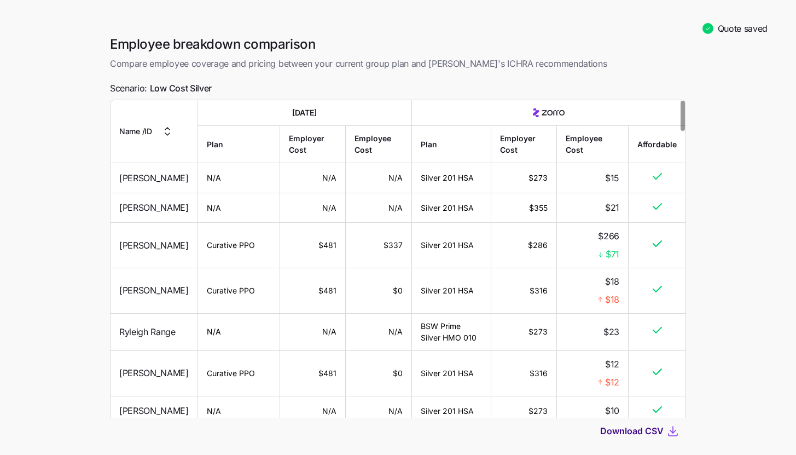
click at [647, 431] on span "Download CSV" at bounding box center [631, 430] width 63 height 13
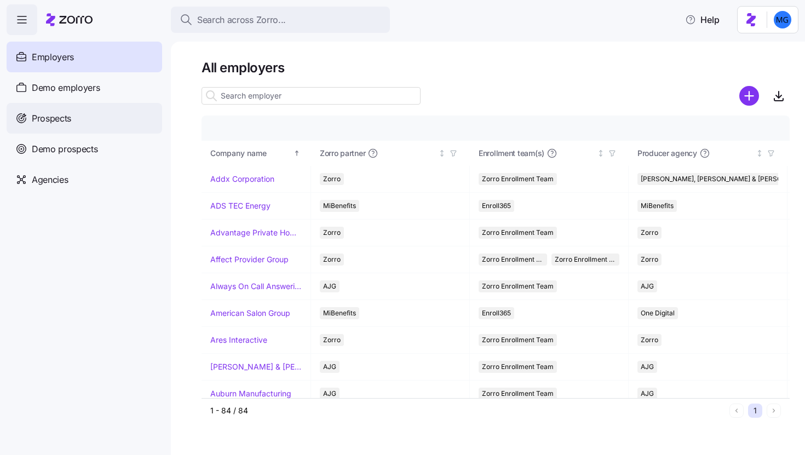
click at [71, 112] on span "Prospects" at bounding box center [51, 119] width 39 height 14
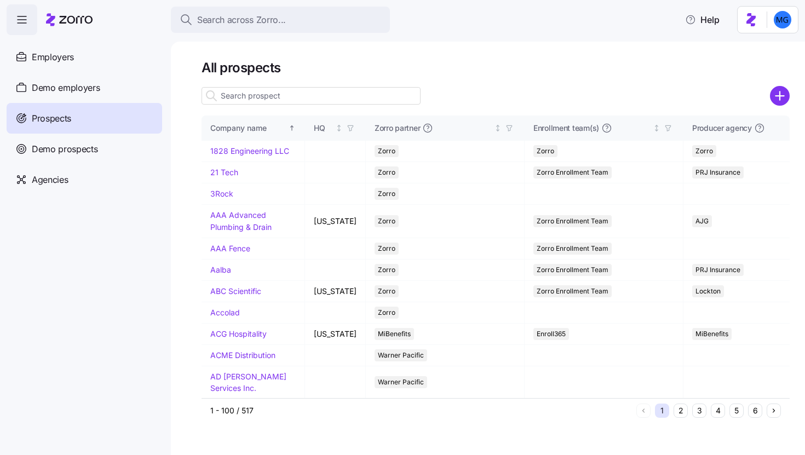
click at [280, 97] on input at bounding box center [310, 96] width 219 height 18
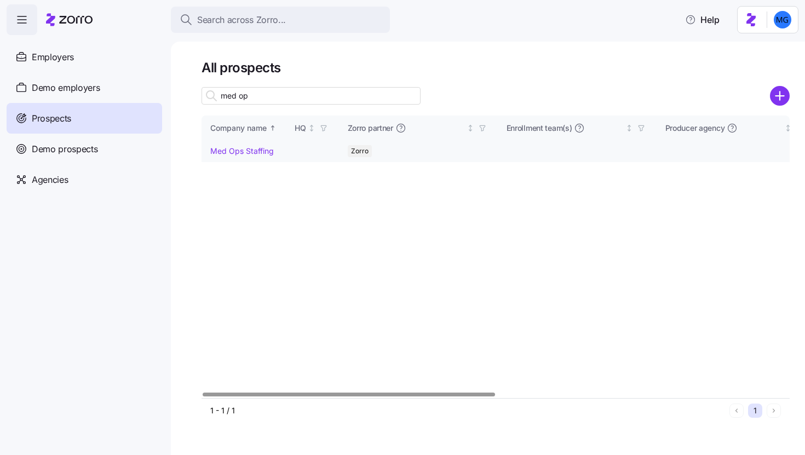
type input "med op"
click at [259, 147] on link "Med Ops Staffing" at bounding box center [241, 150] width 63 height 9
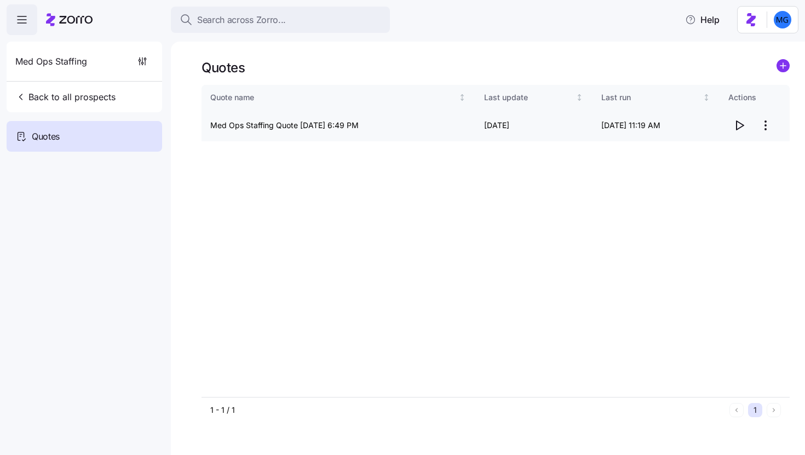
click at [764, 126] on html "Search across Zorro... Help Med Ops Staffing Back to all prospects Quotes Quote…" at bounding box center [402, 224] width 805 height 448
click at [721, 153] on div "Edit quote" at bounding box center [721, 152] width 101 height 18
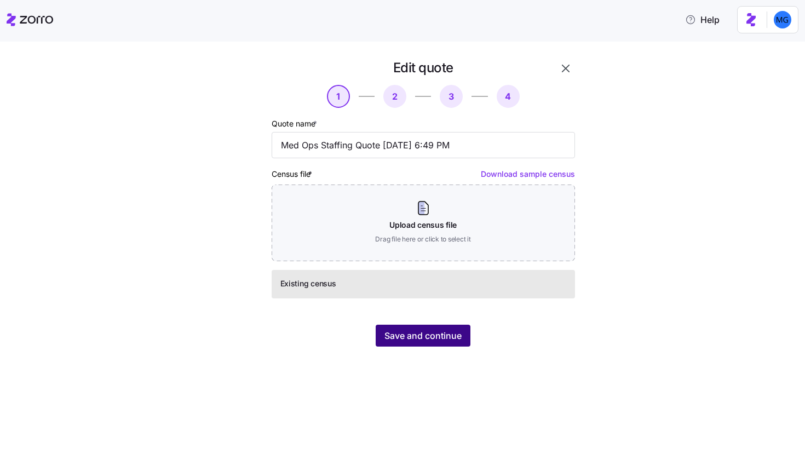
click at [435, 336] on span "Save and continue" at bounding box center [422, 335] width 77 height 13
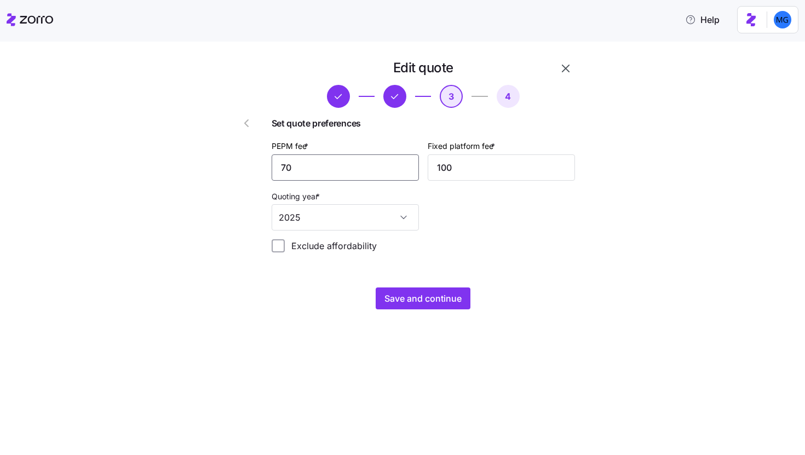
click at [308, 166] on input "70" at bounding box center [344, 167] width 147 height 26
type input "75"
click at [426, 303] on span "Save and continue" at bounding box center [422, 298] width 77 height 13
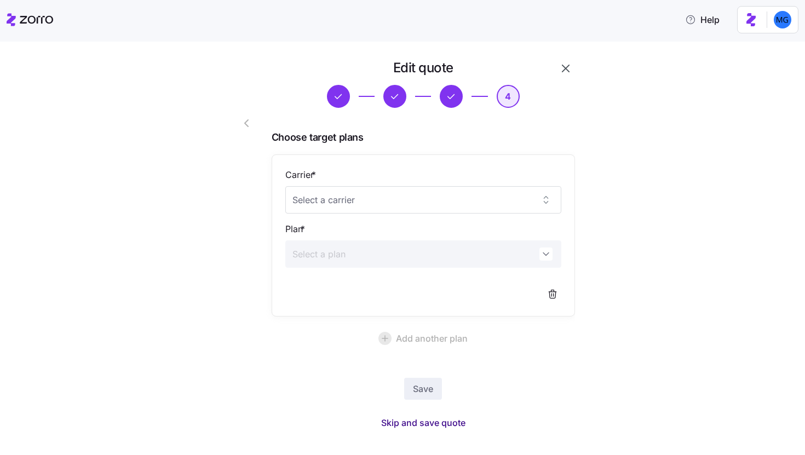
click at [432, 418] on span "Skip and save quote" at bounding box center [423, 422] width 84 height 13
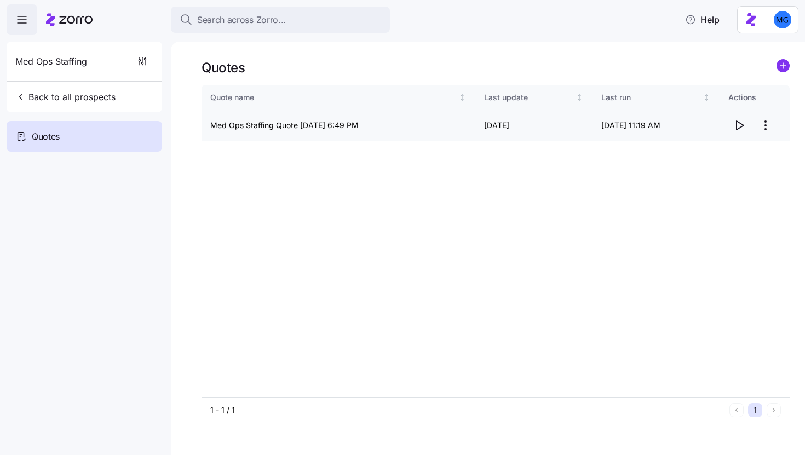
click at [738, 127] on icon "button" at bounding box center [738, 125] width 13 height 13
click at [101, 107] on button "Back to all prospects" at bounding box center [65, 97] width 109 height 22
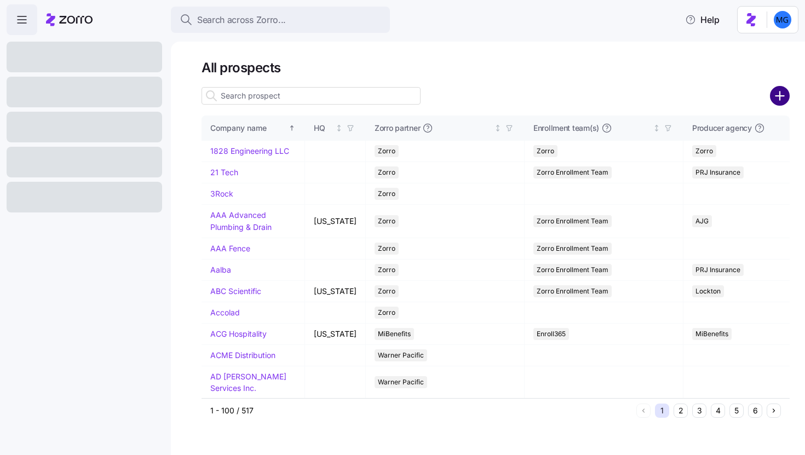
click at [777, 90] on circle "add icon" at bounding box center [780, 96] width 18 height 18
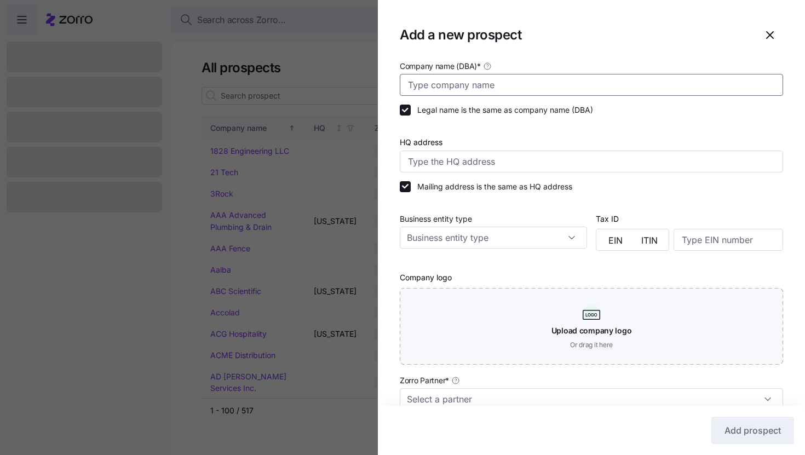
click at [505, 88] on input "Company name (DBA) *" at bounding box center [591, 85] width 383 height 22
paste input "Kent Machine"
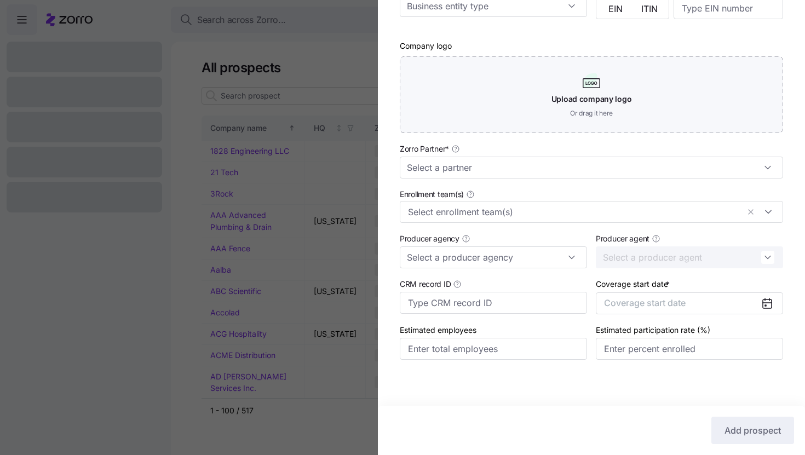
scroll to position [235, 0]
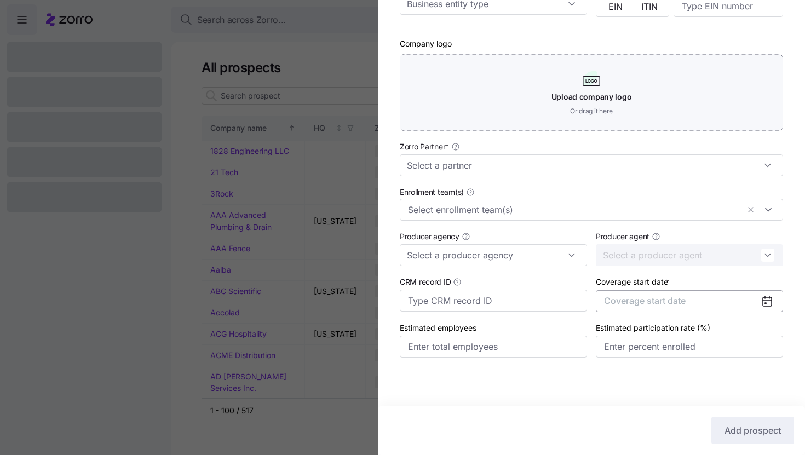
type input "Kent Machine"
click at [751, 302] on button "Coverage start date" at bounding box center [688, 301] width 187 height 22
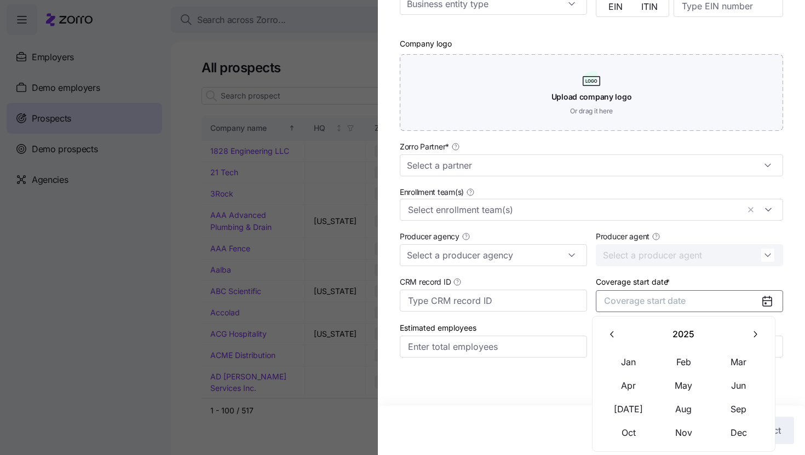
click at [750, 333] on icon "button" at bounding box center [754, 334] width 10 height 10
click at [645, 354] on button "Jan" at bounding box center [628, 361] width 55 height 23
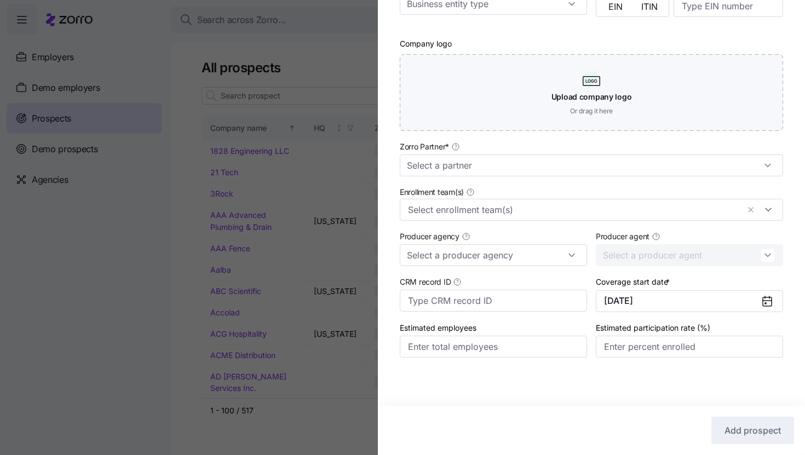
click at [641, 153] on div "Zorro Partner *" at bounding box center [591, 158] width 383 height 37
click at [634, 161] on input "Zorro Partner *" at bounding box center [591, 165] width 383 height 22
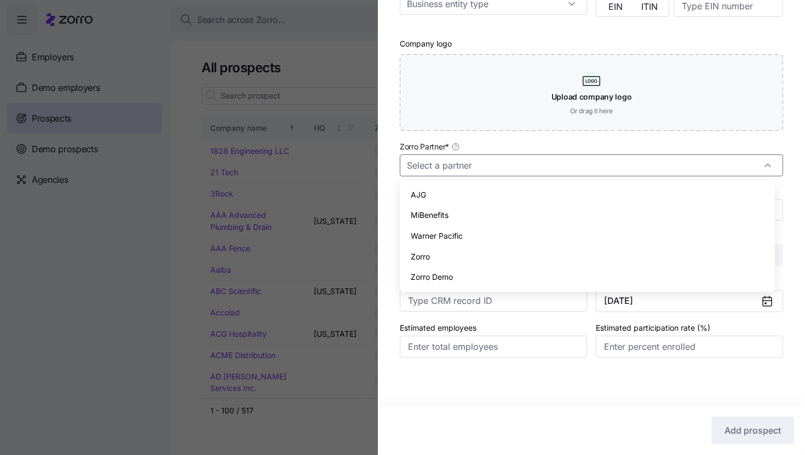
click at [558, 255] on div "Zorro" at bounding box center [587, 256] width 366 height 21
type input "Zorro"
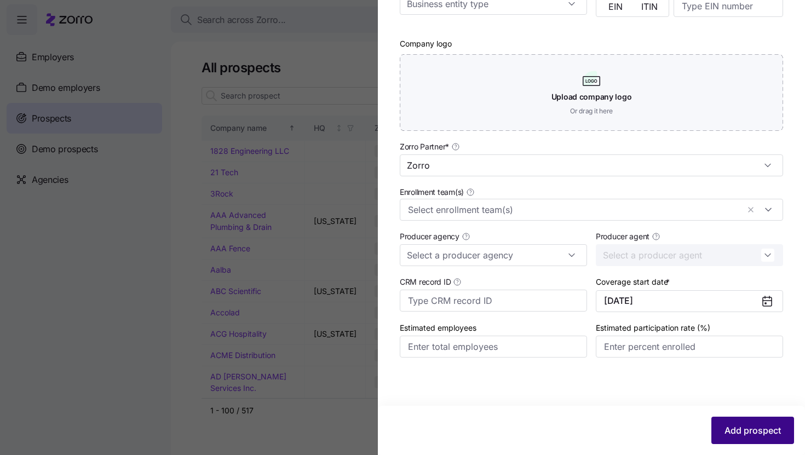
click at [725, 418] on button "Add prospect" at bounding box center [752, 430] width 83 height 27
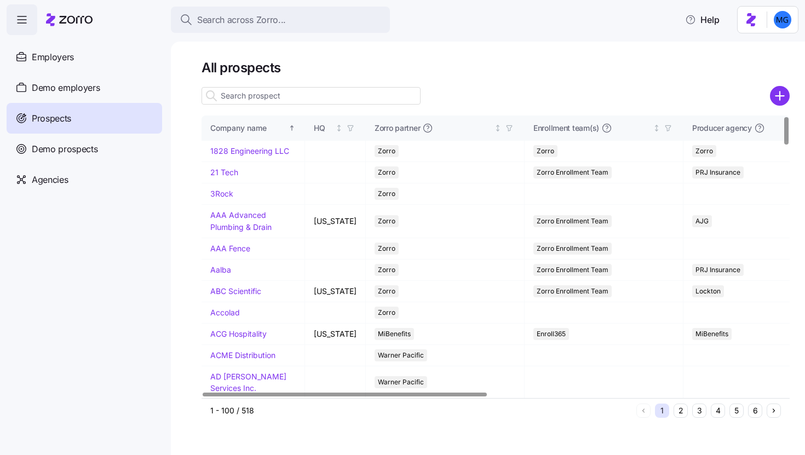
click at [336, 99] on input at bounding box center [310, 96] width 219 height 18
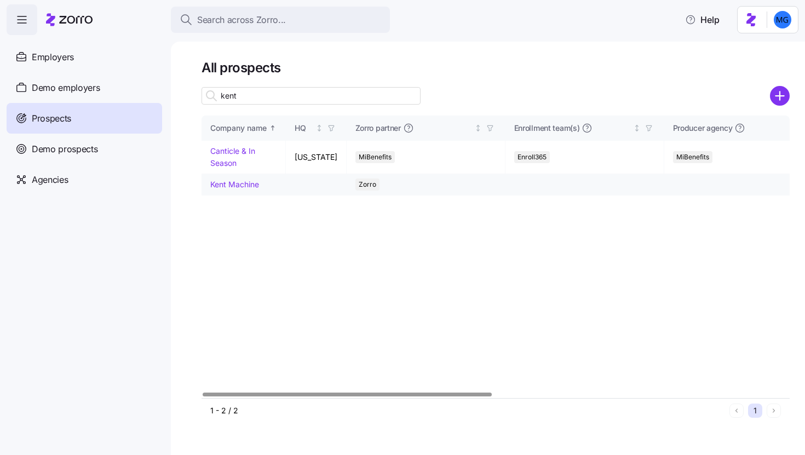
type input "kent"
click at [244, 183] on link "Kent Machine" at bounding box center [234, 184] width 49 height 9
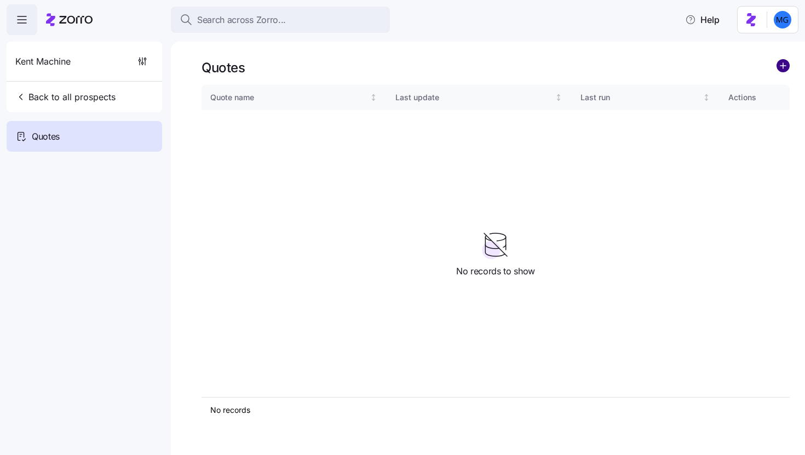
click at [780, 67] on circle "add icon" at bounding box center [783, 66] width 12 height 12
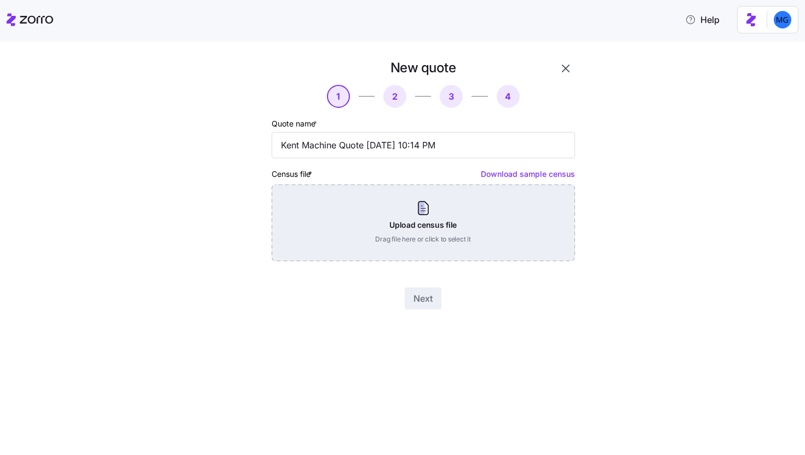
click at [424, 204] on div "Upload census file Drag file here or click to select it" at bounding box center [422, 222] width 303 height 77
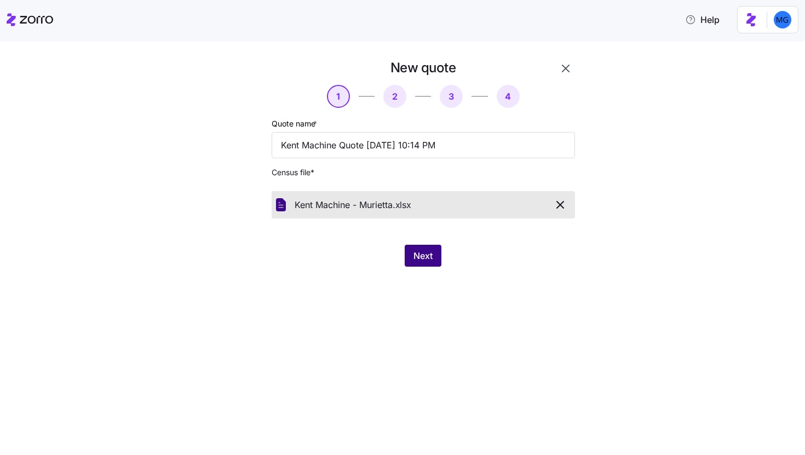
click at [430, 264] on button "Next" at bounding box center [422, 256] width 37 height 22
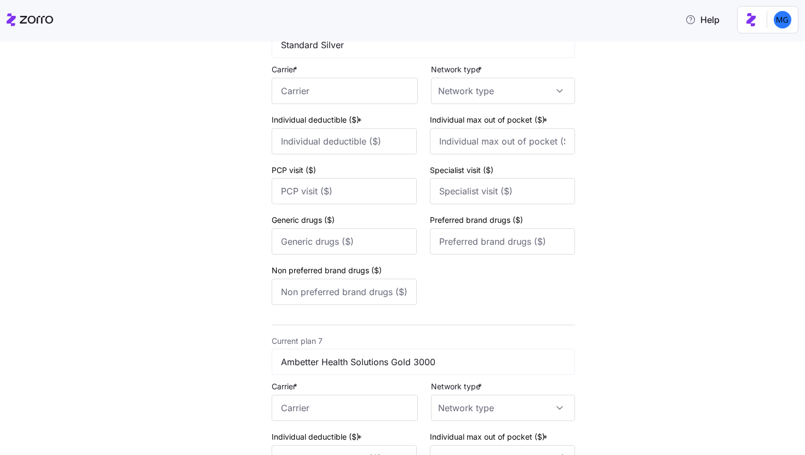
scroll to position [2026, 0]
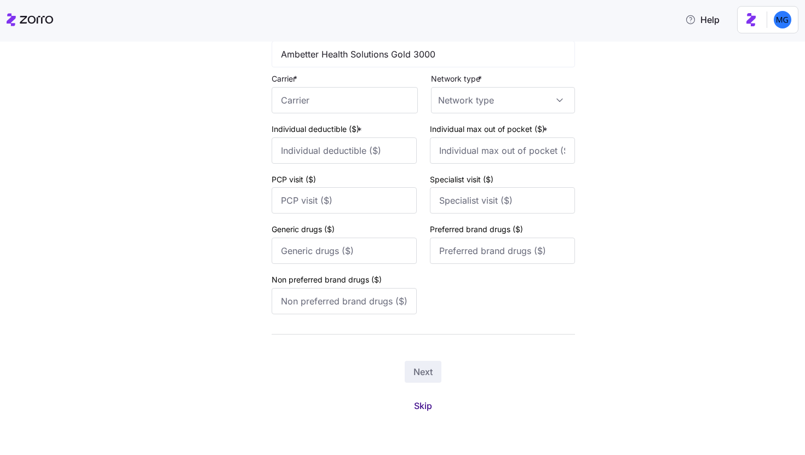
click at [425, 404] on span "Skip" at bounding box center [423, 405] width 18 height 13
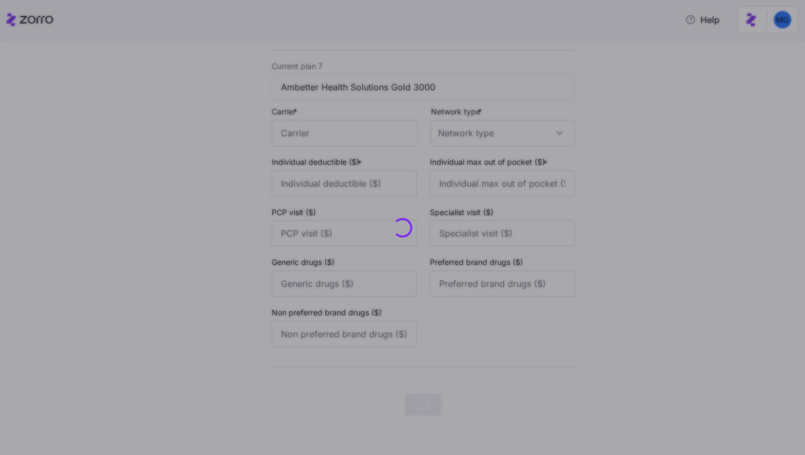
scroll to position [0, 0]
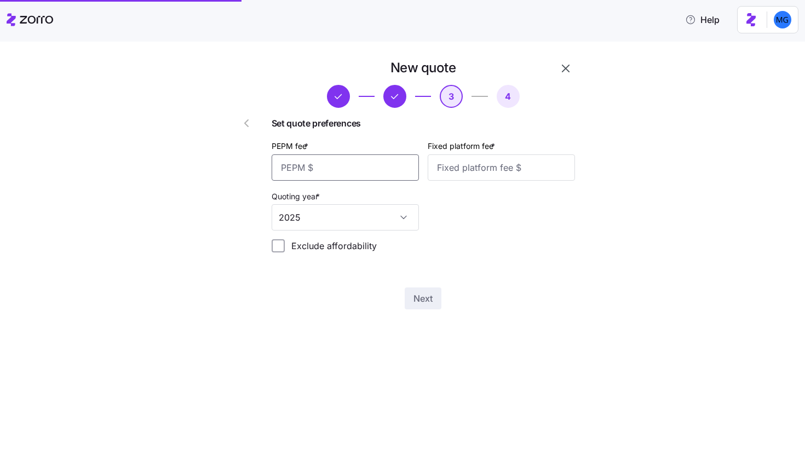
click at [340, 163] on input "PEPM fee *" at bounding box center [344, 167] width 147 height 26
type input "5"
type input "20"
click at [464, 175] on input "Fixed platform fee *" at bounding box center [500, 167] width 147 height 26
type input "1000"
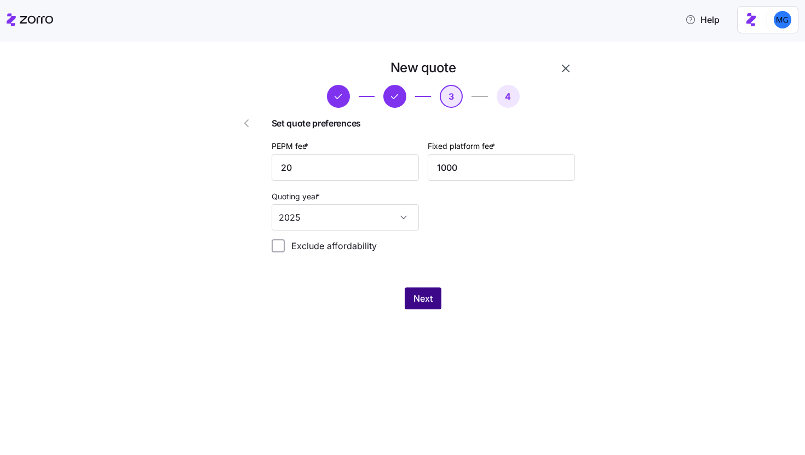
click at [423, 304] on span "Next" at bounding box center [422, 298] width 19 height 13
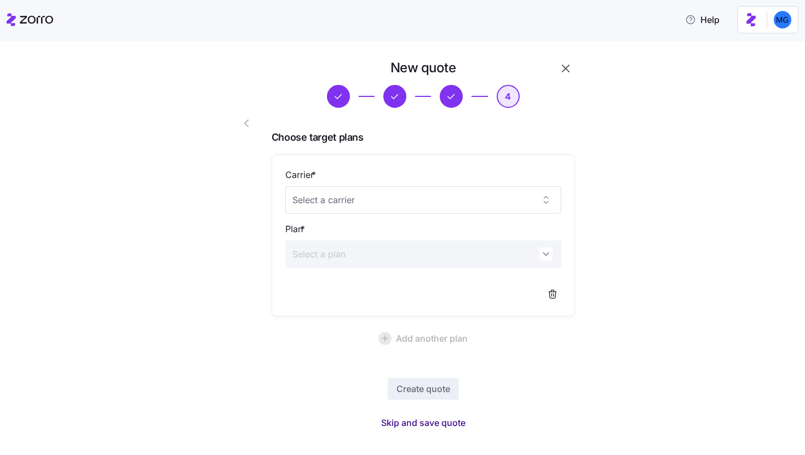
click at [418, 423] on span "Skip and save quote" at bounding box center [423, 422] width 84 height 13
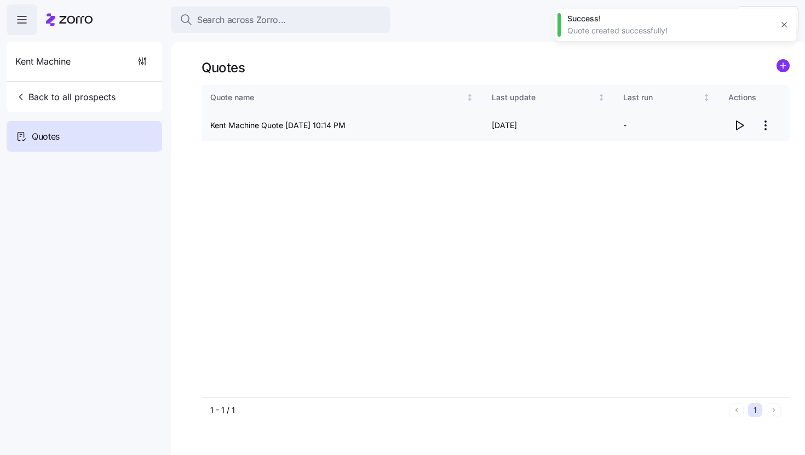
click at [742, 122] on icon "button" at bounding box center [738, 125] width 13 height 13
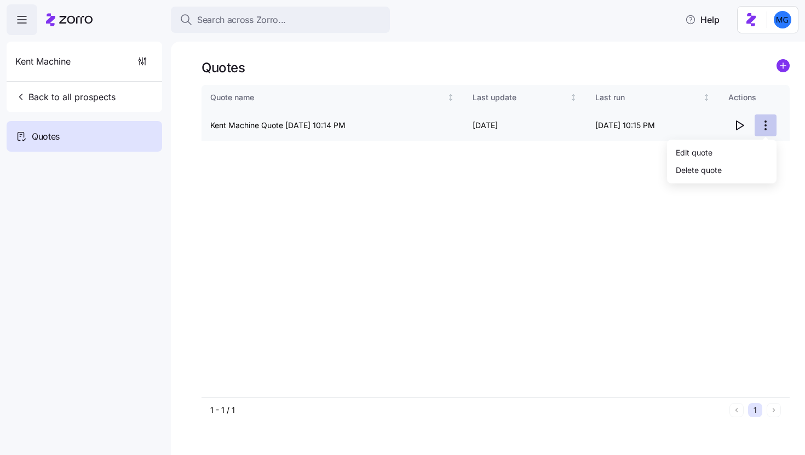
click at [769, 124] on html "Search across Zorro... Help Kent Machine Back to all prospects Quotes Quotes Qu…" at bounding box center [402, 224] width 805 height 448
click at [706, 159] on div "Edit quote" at bounding box center [721, 152] width 101 height 18
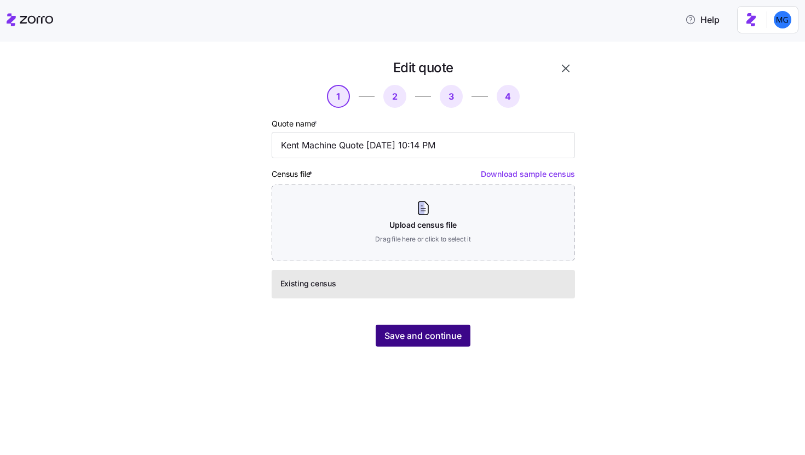
click at [425, 335] on span "Save and continue" at bounding box center [422, 335] width 77 height 13
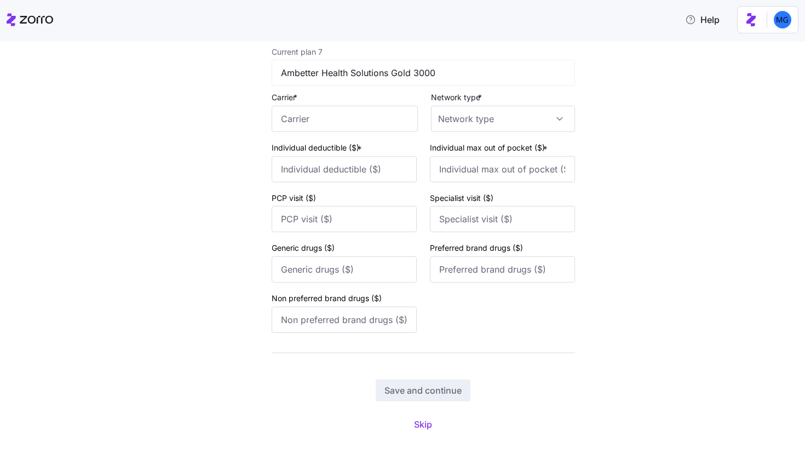
scroll to position [2026, 0]
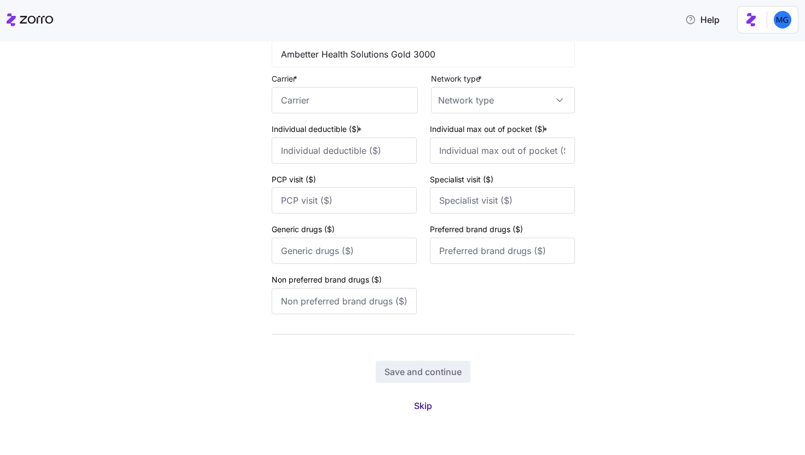
click at [409, 406] on button "Skip" at bounding box center [423, 406] width 36 height 20
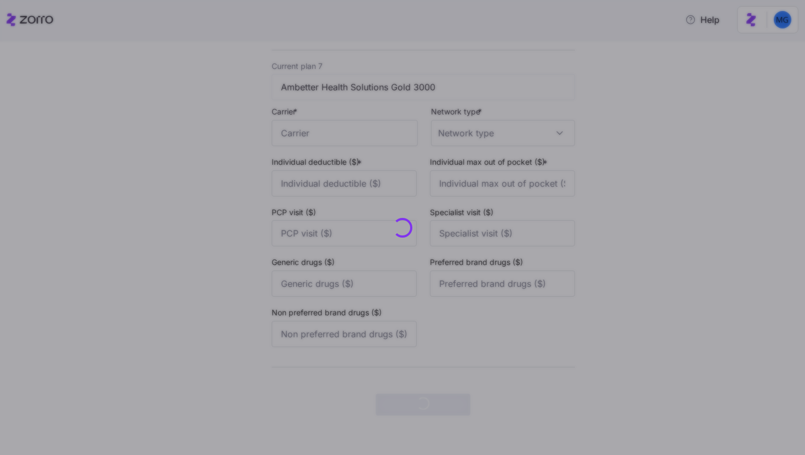
scroll to position [0, 0]
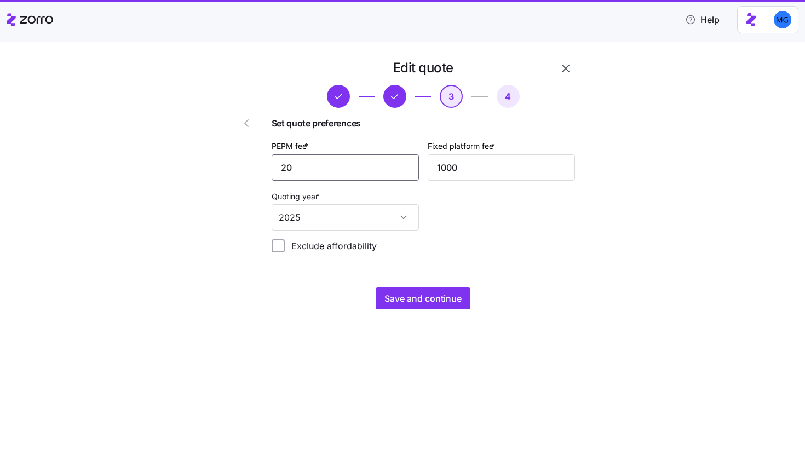
click at [346, 175] on input "20" at bounding box center [344, 167] width 147 height 26
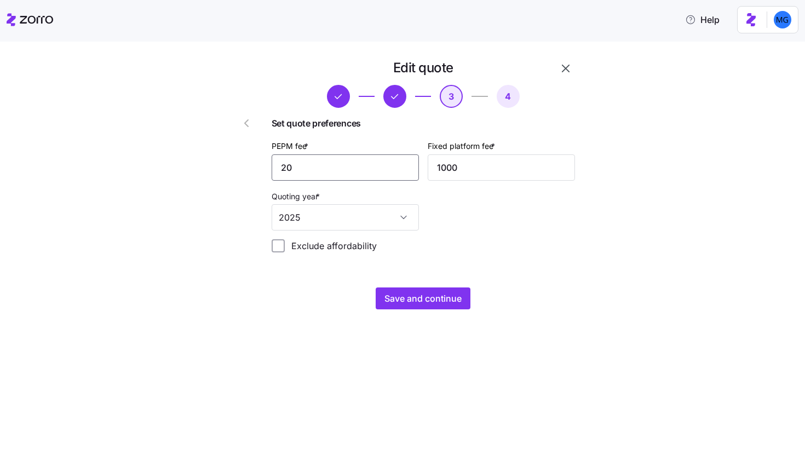
click at [346, 175] on input "20" at bounding box center [344, 167] width 147 height 26
type input "35"
click at [395, 287] on div "Edit quote 3 4 Set quote preferences PEPM fee * 35 Fixed platform fee * 1000 Qu…" at bounding box center [423, 184] width 312 height 259
click at [398, 294] on span "Save and continue" at bounding box center [422, 298] width 77 height 13
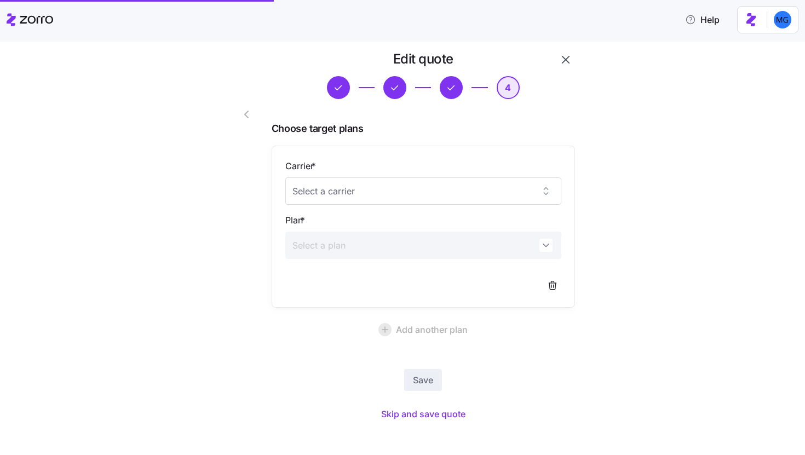
scroll to position [16, 0]
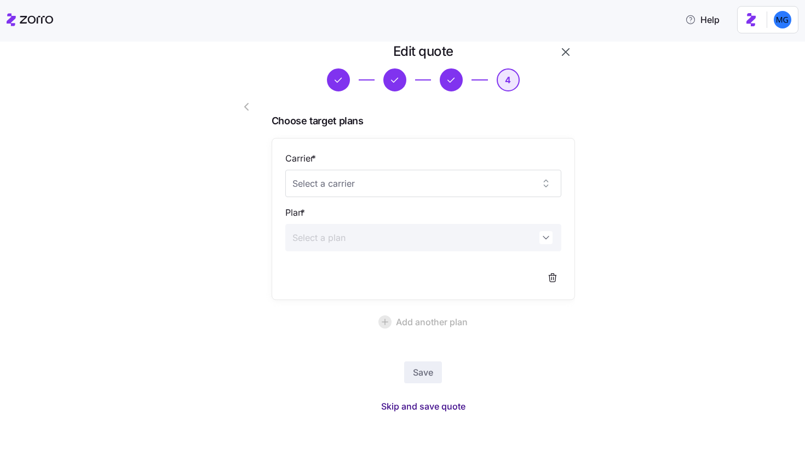
click at [453, 406] on span "Skip and save quote" at bounding box center [423, 406] width 84 height 13
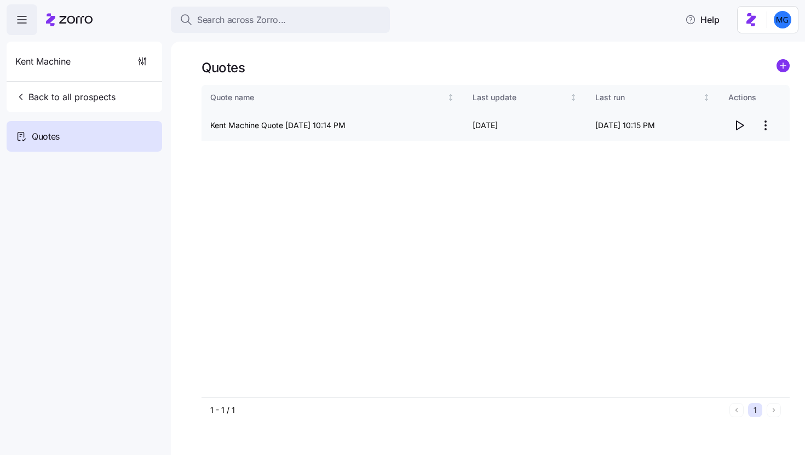
click at [739, 122] on icon "button" at bounding box center [738, 125] width 13 height 13
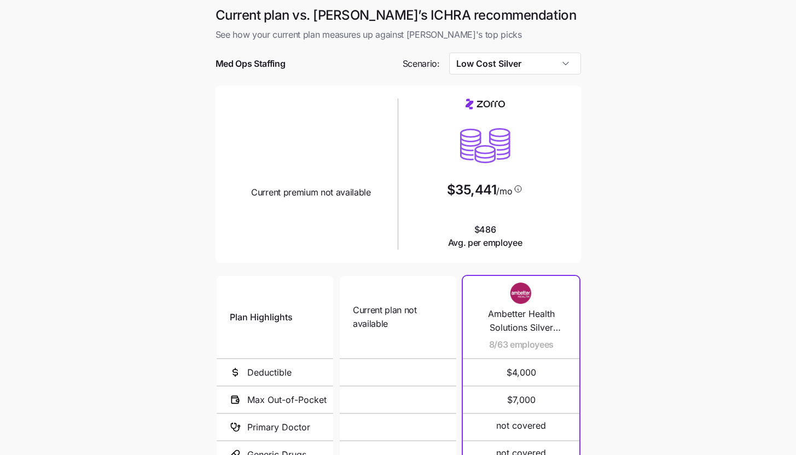
scroll to position [142, 0]
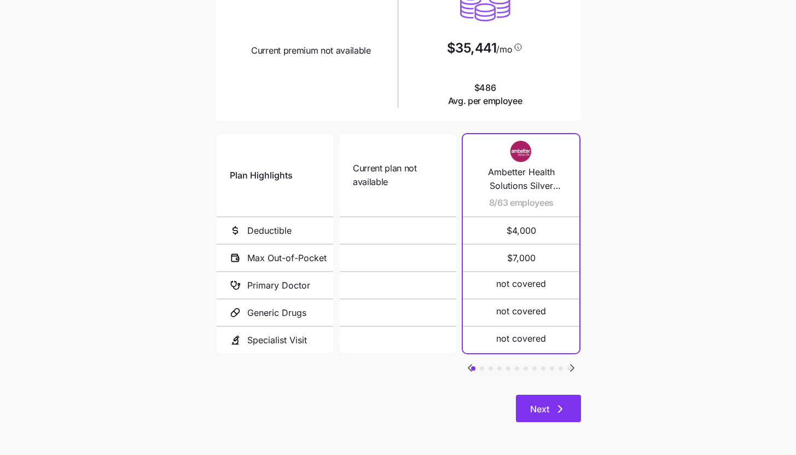
click at [541, 413] on span "Next" at bounding box center [539, 408] width 19 height 13
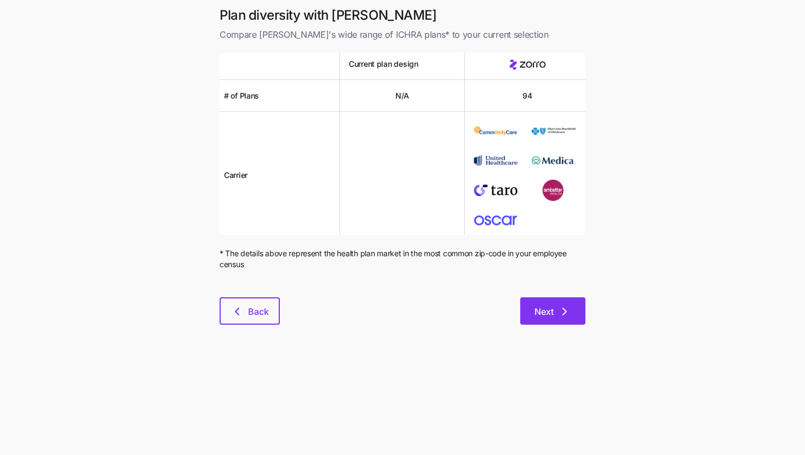
click at [581, 319] on button "Next" at bounding box center [552, 310] width 65 height 27
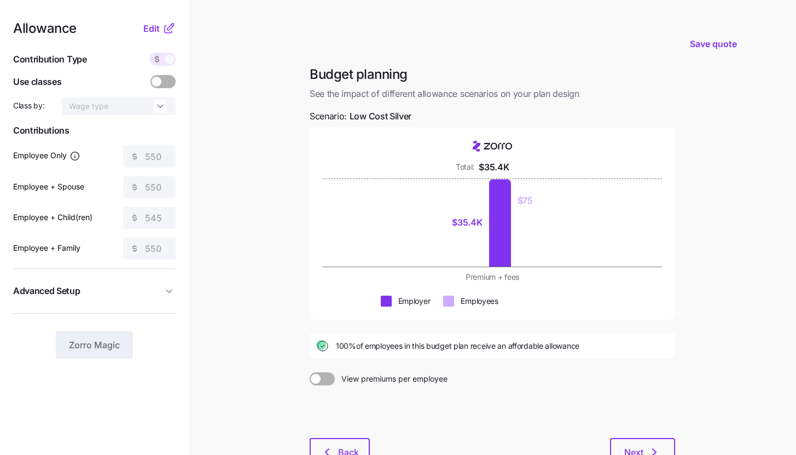
click at [166, 31] on icon at bounding box center [169, 28] width 13 height 13
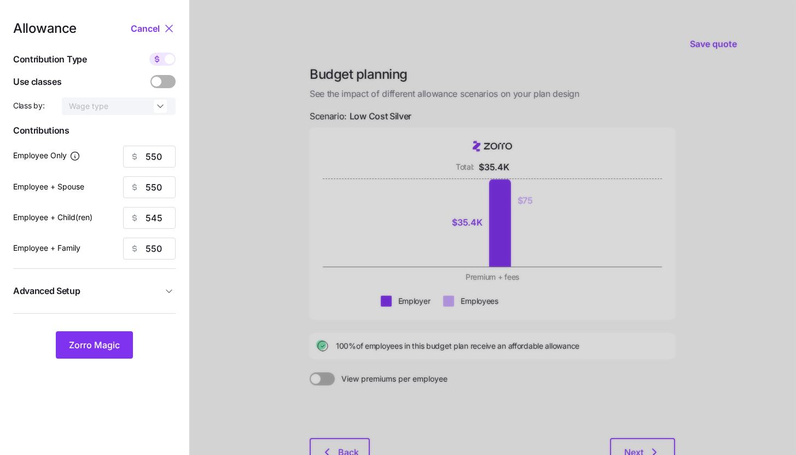
click at [129, 308] on div "Allowance Cancel Contribution Type Use classes Class by: Wage type Contribution…" at bounding box center [94, 190] width 163 height 337
click at [132, 298] on button "Advanced Setup" at bounding box center [94, 290] width 163 height 27
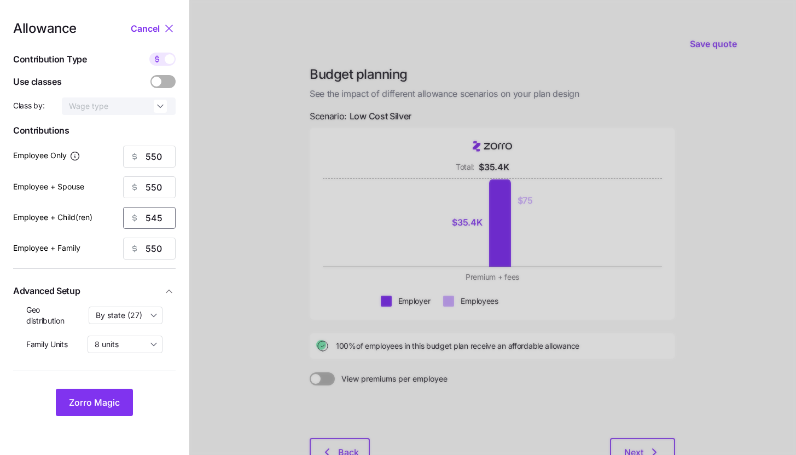
click at [165, 215] on input "545" at bounding box center [149, 218] width 53 height 22
type input "550"
click at [111, 396] on span "Zorro Magic" at bounding box center [94, 402] width 51 height 13
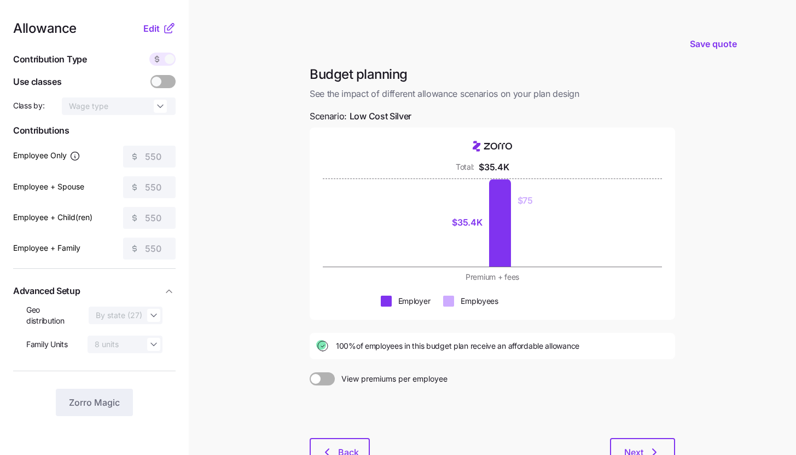
click at [166, 34] on icon at bounding box center [169, 28] width 13 height 13
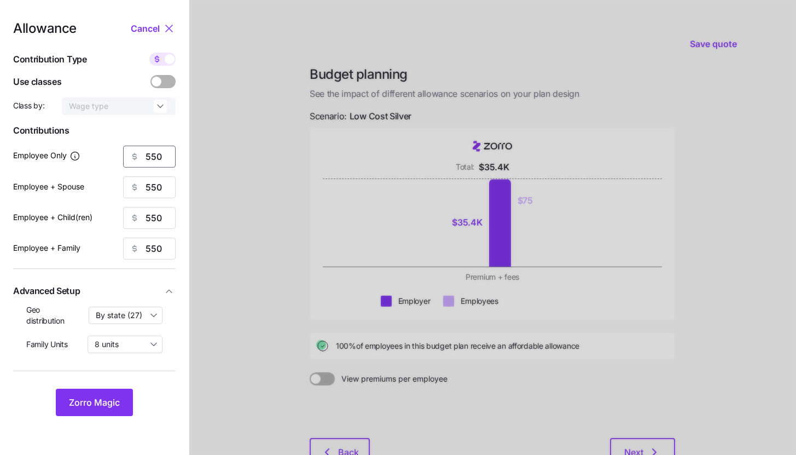
click at [172, 165] on input "550" at bounding box center [149, 157] width 53 height 22
type input "500"
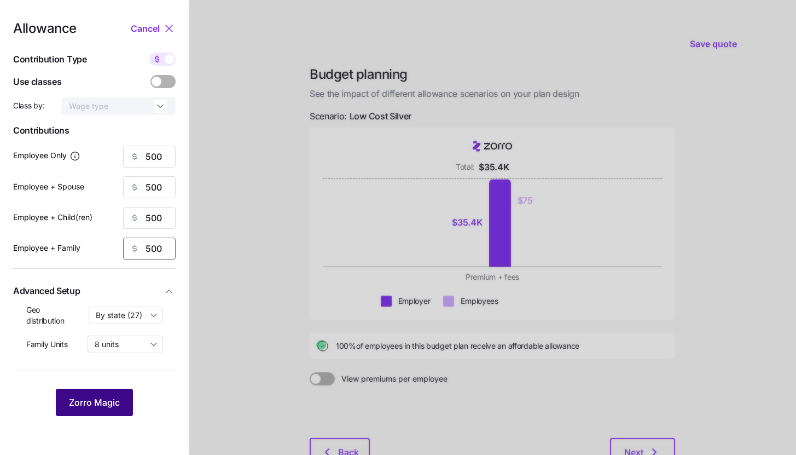
type input "500"
click at [94, 400] on span "Zorro Magic" at bounding box center [94, 402] width 51 height 13
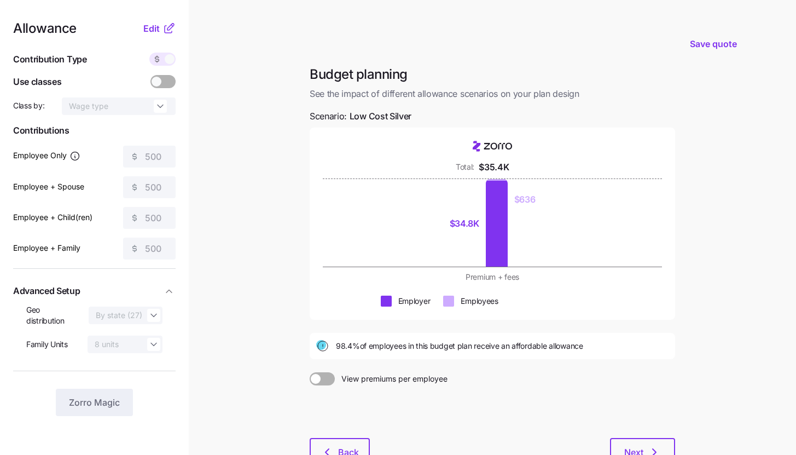
click at [175, 28] on icon at bounding box center [169, 28] width 13 height 13
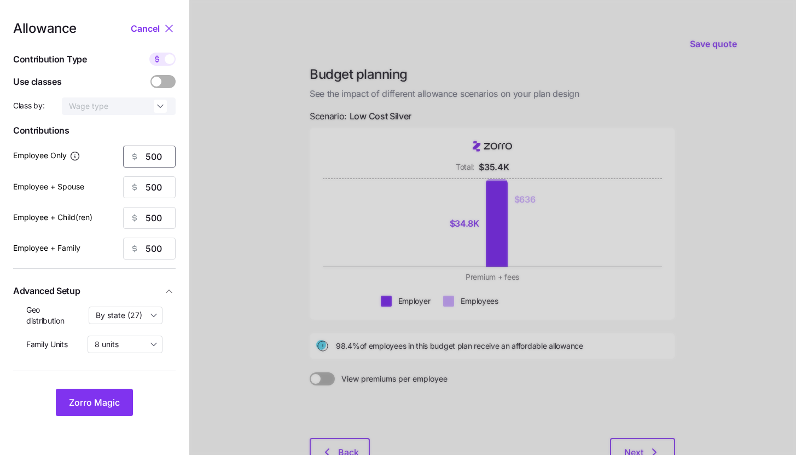
click at [160, 151] on input "500" at bounding box center [149, 157] width 53 height 22
type input "550"
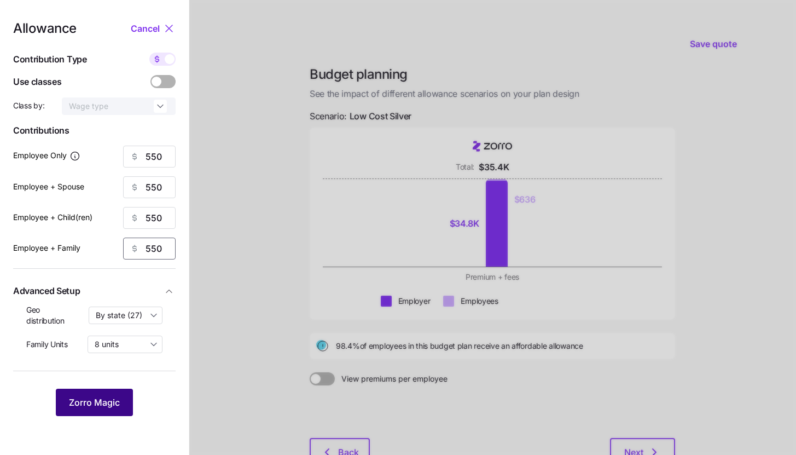
type input "550"
click at [111, 414] on button "Zorro Magic" at bounding box center [94, 402] width 77 height 27
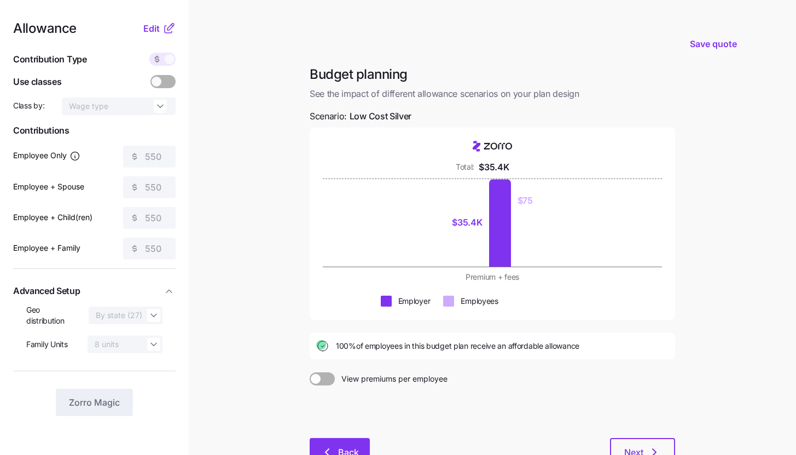
click at [338, 443] on button "Back" at bounding box center [340, 451] width 60 height 27
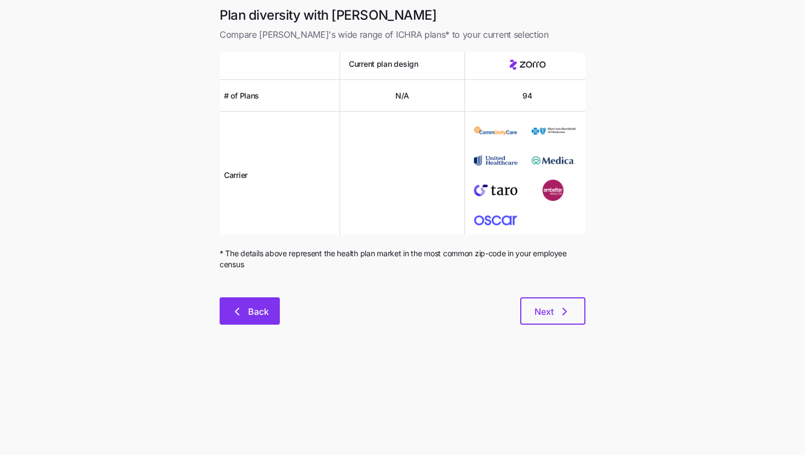
click at [259, 306] on span "Back" at bounding box center [258, 311] width 21 height 13
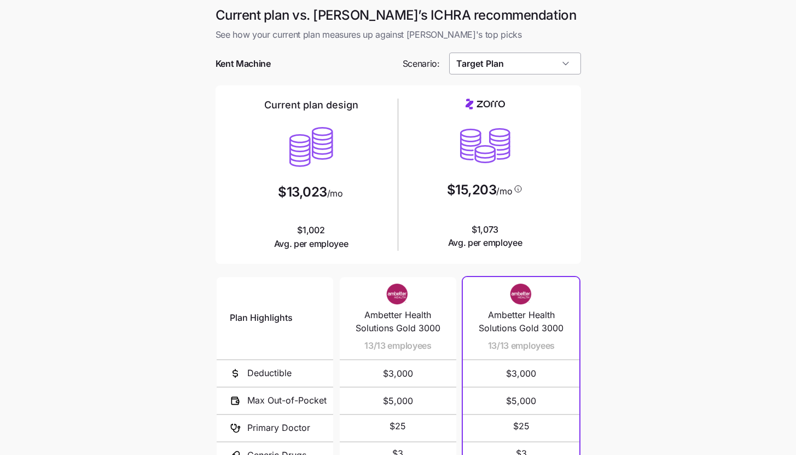
click at [566, 68] on input "Target Plan" at bounding box center [515, 64] width 132 height 22
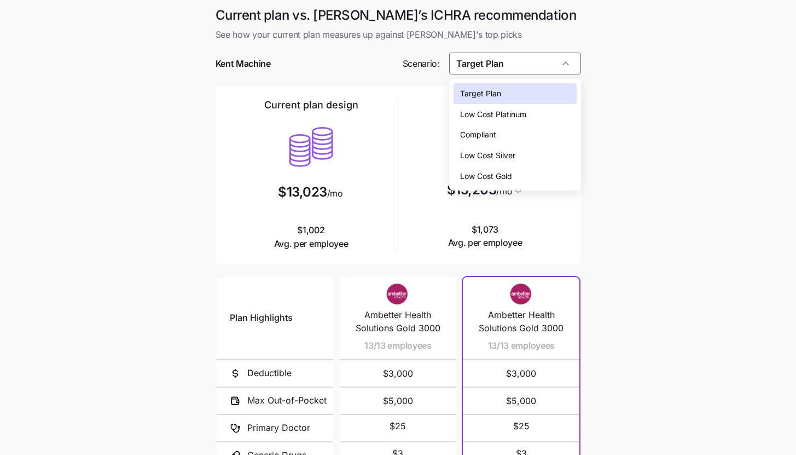
click at [551, 158] on div "Low Cost Silver" at bounding box center [515, 155] width 123 height 21
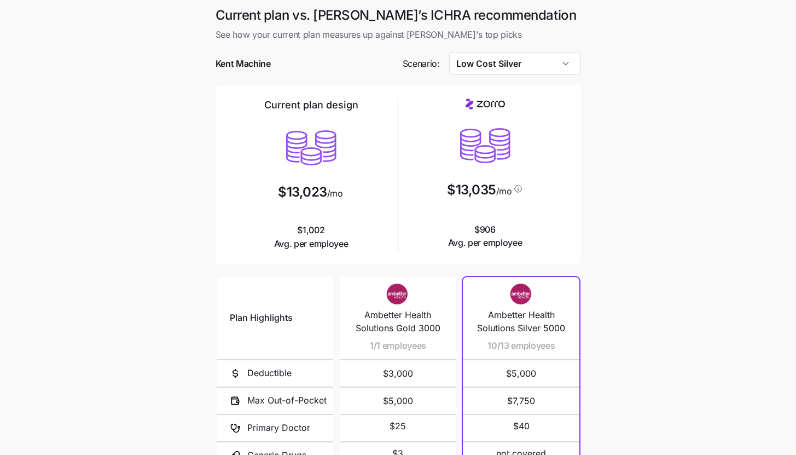
type input "Low Cost Silver"
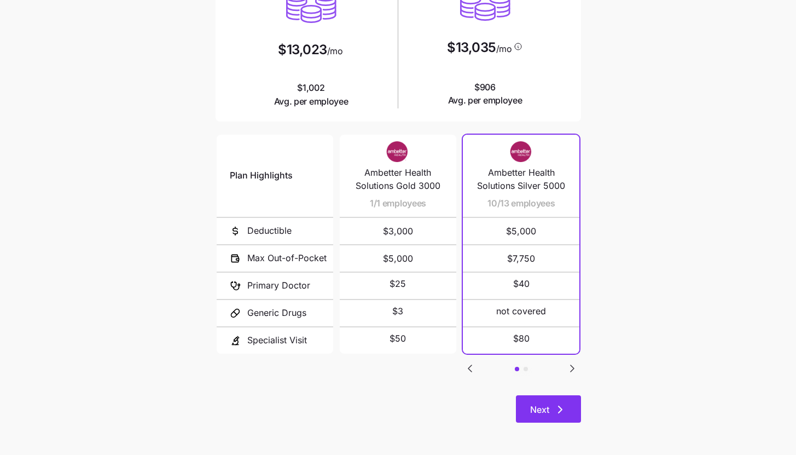
click at [552, 399] on button "Next" at bounding box center [548, 408] width 65 height 27
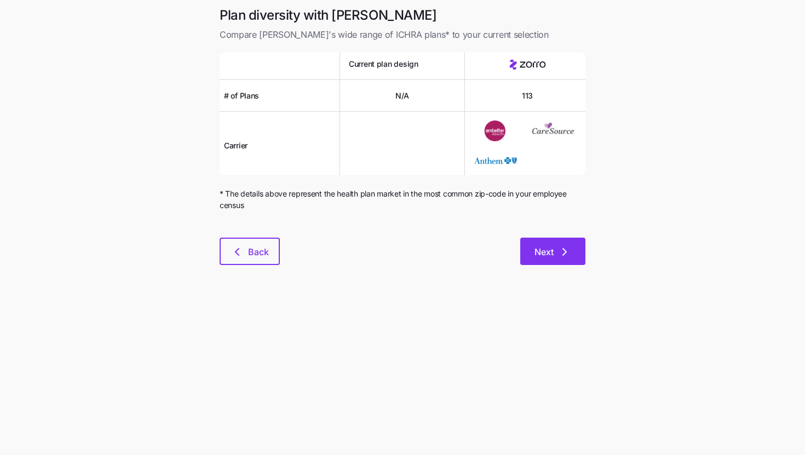
click at [537, 239] on button "Next" at bounding box center [552, 251] width 65 height 27
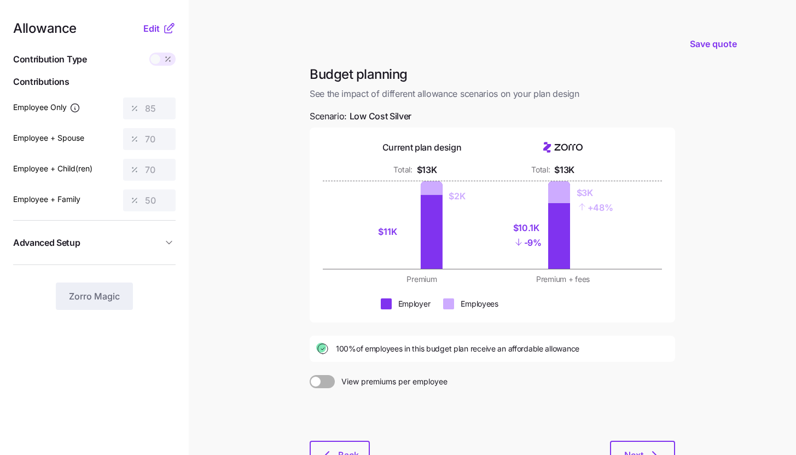
click at [156, 247] on span "Advanced Setup" at bounding box center [87, 243] width 149 height 14
click at [165, 27] on icon at bounding box center [168, 29] width 7 height 7
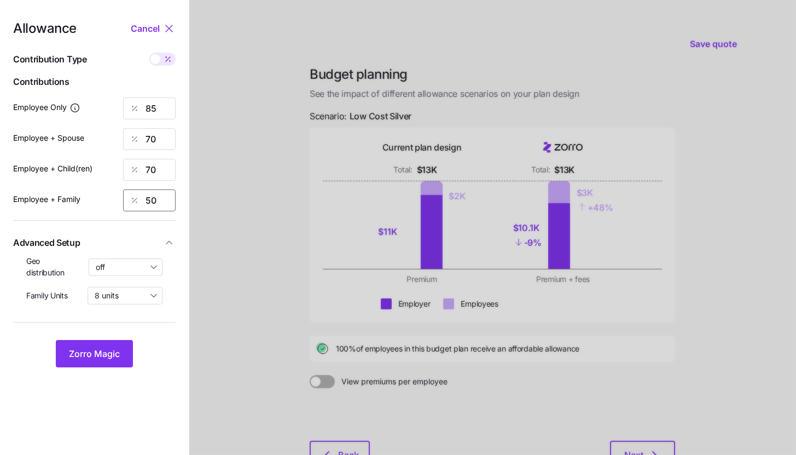
click at [167, 189] on input "50" at bounding box center [149, 200] width 53 height 22
type input "70"
click at [118, 338] on div "Allowance Cancel Contribution Type Use classes Contributions Employee Only 85 E…" at bounding box center [94, 194] width 163 height 345
click at [107, 346] on button "Zorro Magic" at bounding box center [94, 353] width 77 height 27
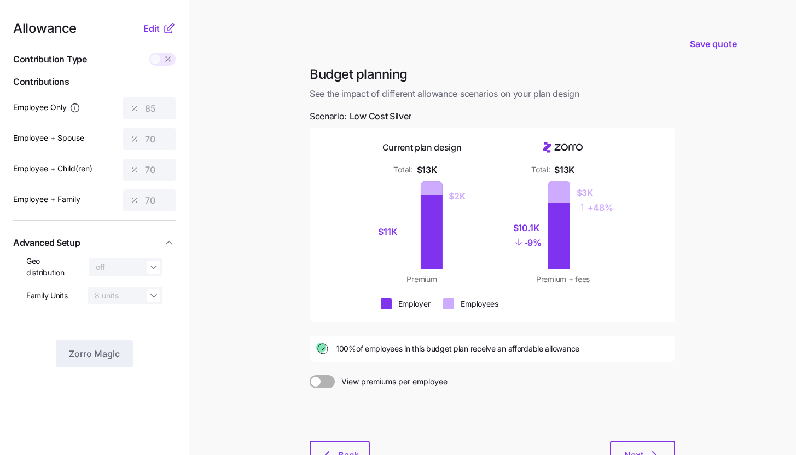
click at [166, 27] on icon at bounding box center [169, 28] width 13 height 13
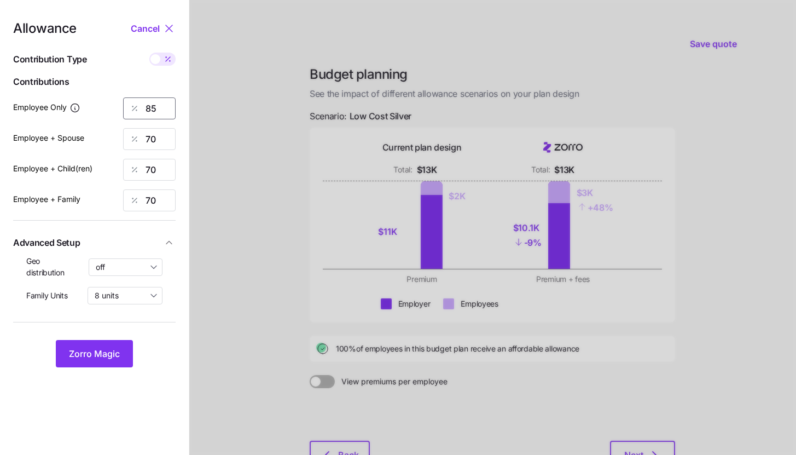
click at [158, 109] on input "85" at bounding box center [149, 108] width 53 height 22
click at [124, 360] on button "Zorro Magic" at bounding box center [94, 353] width 77 height 27
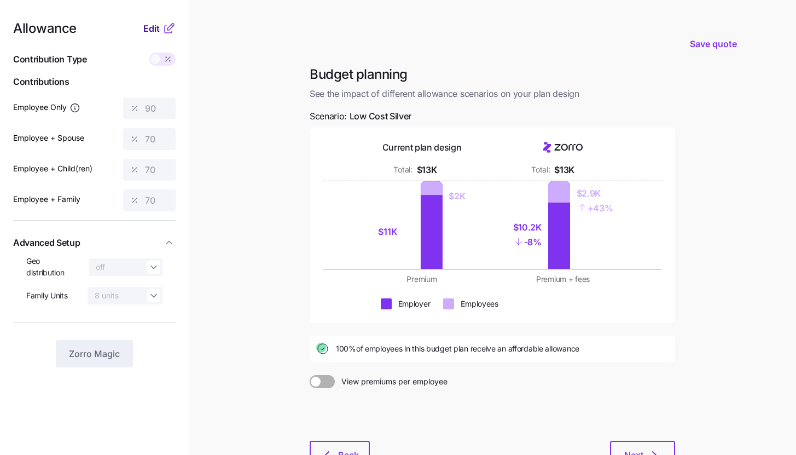
click at [154, 26] on span "Edit" at bounding box center [151, 28] width 16 height 13
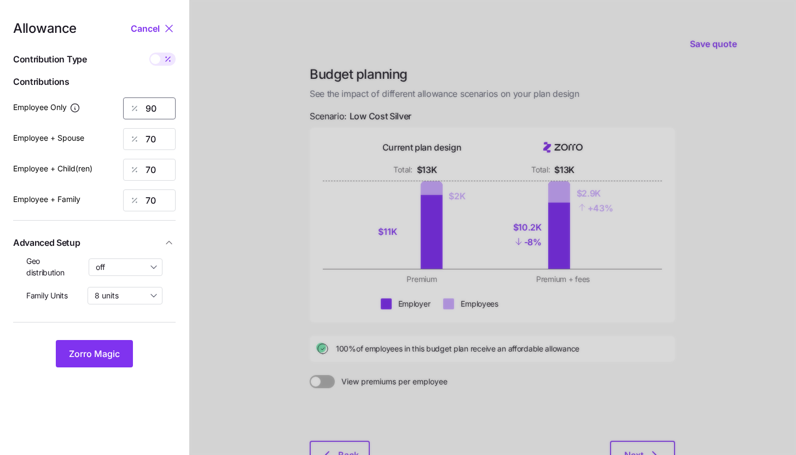
click at [165, 112] on input "90" at bounding box center [149, 108] width 53 height 22
type input "95"
click at [105, 352] on span "Zorro Magic" at bounding box center [94, 353] width 51 height 13
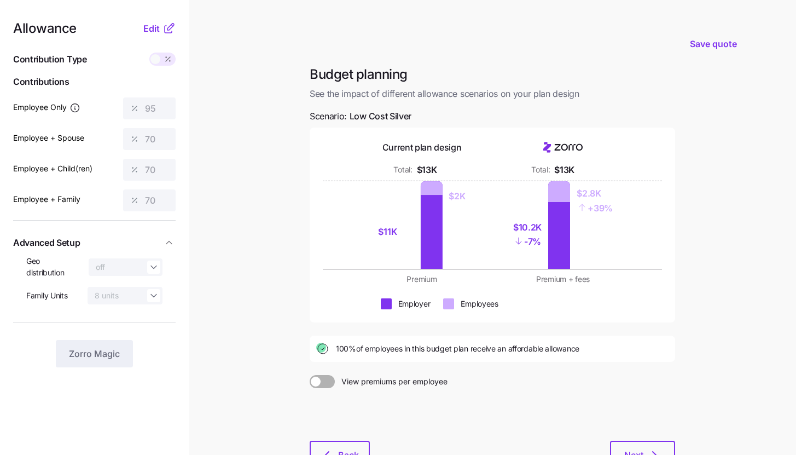
click at [167, 32] on icon at bounding box center [169, 28] width 13 height 13
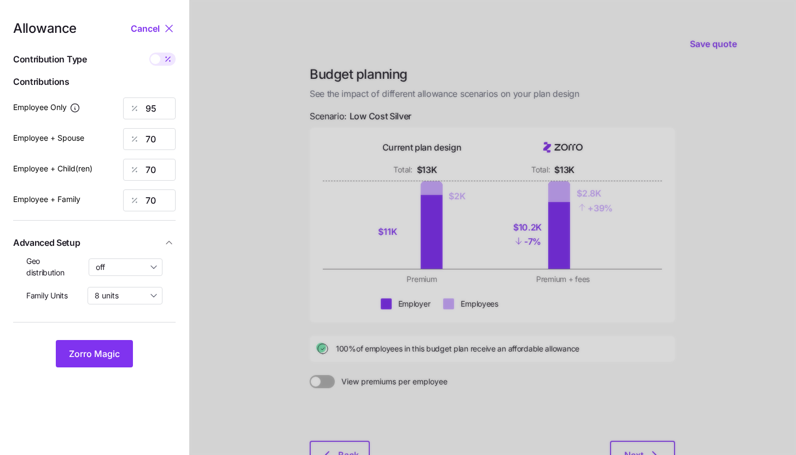
click at [149, 253] on button "Advanced Setup" at bounding box center [94, 242] width 163 height 27
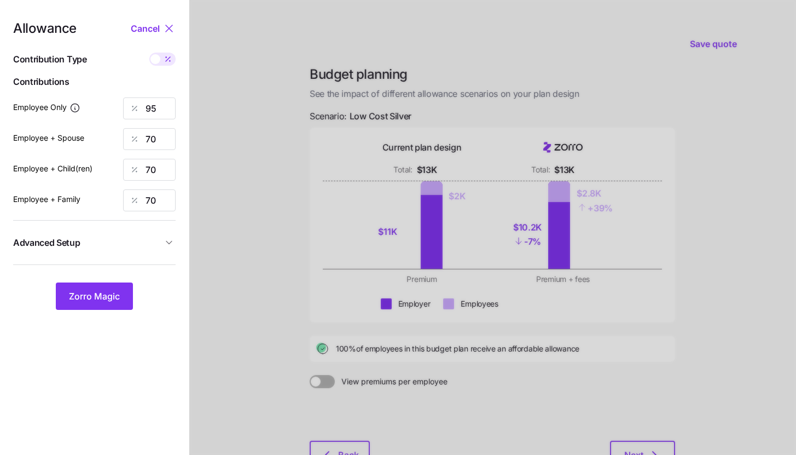
click at [146, 259] on div "Allowance Cancel Contribution Type Use classes Contributions Employee Only 95 E…" at bounding box center [94, 166] width 163 height 288
click at [154, 243] on span "Advanced Setup" at bounding box center [87, 243] width 149 height 14
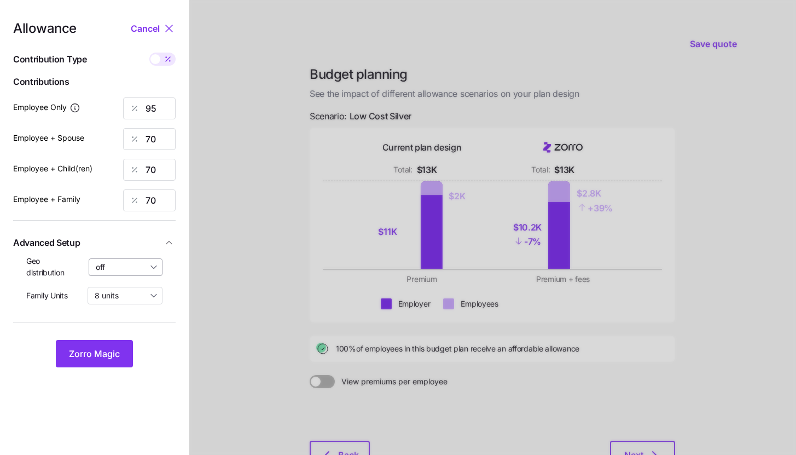
click at [142, 271] on input "off" at bounding box center [126, 267] width 74 height 18
click at [135, 335] on span "By state (1)" at bounding box center [119, 331] width 41 height 12
click at [119, 348] on span "Zorro Magic" at bounding box center [94, 353] width 51 height 13
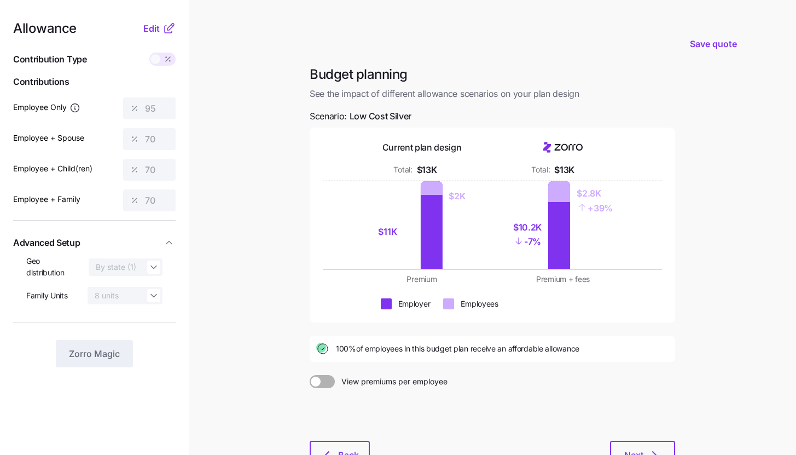
click at [154, 21] on nav "Allowance Edit Contribution Type Use classes Contributions Employee Only 95 Emp…" at bounding box center [94, 269] width 189 height 538
click at [157, 28] on span "Edit" at bounding box center [151, 28] width 16 height 13
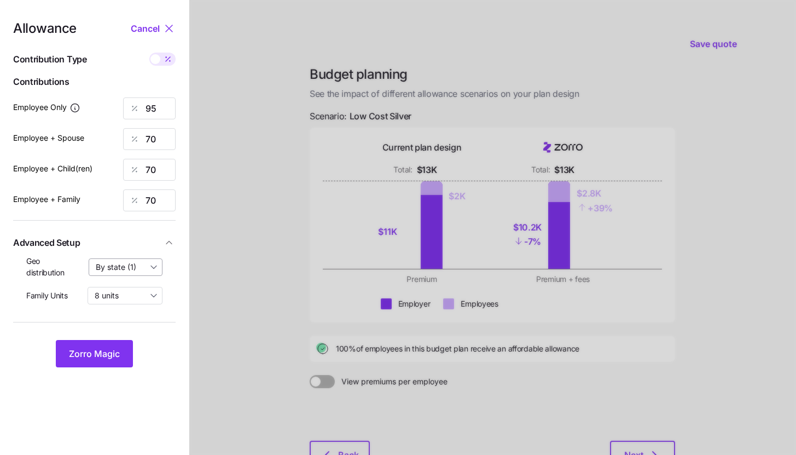
click at [128, 259] on input "By state (1)" at bounding box center [126, 267] width 74 height 18
click at [123, 307] on span "By area (2)" at bounding box center [119, 312] width 40 height 12
click at [114, 351] on span "Zorro Magic" at bounding box center [94, 353] width 51 height 13
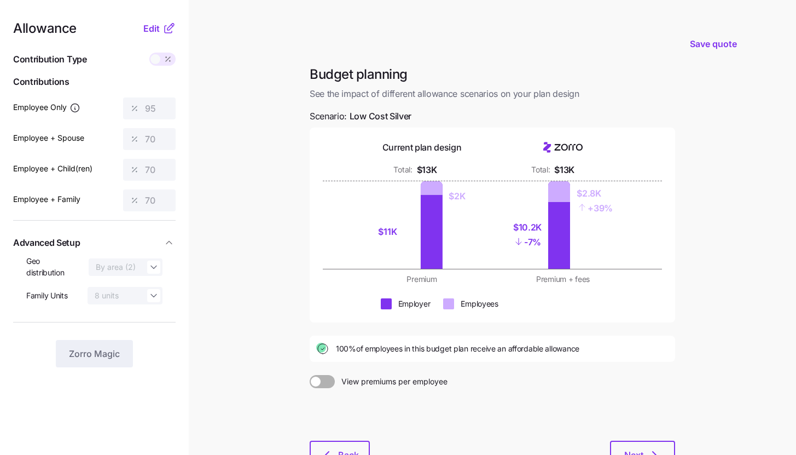
click at [168, 26] on icon at bounding box center [169, 28] width 13 height 13
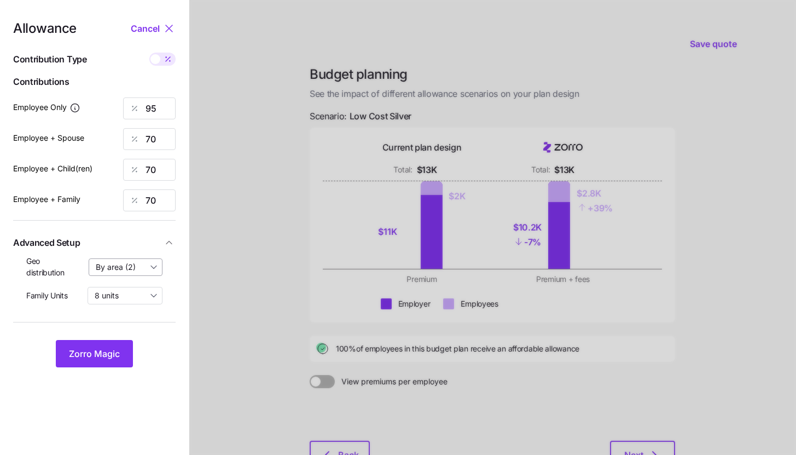
click at [140, 272] on input "By area (2)" at bounding box center [126, 267] width 74 height 18
click at [129, 323] on div "By state (1)" at bounding box center [126, 330] width 65 height 19
type input "By state (1)"
click at [120, 348] on button "Zorro Magic" at bounding box center [94, 353] width 77 height 27
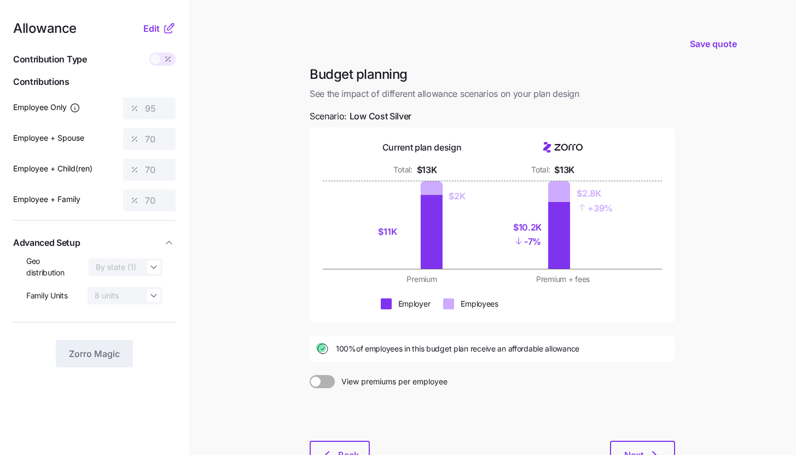
click at [171, 31] on icon at bounding box center [168, 29] width 7 height 7
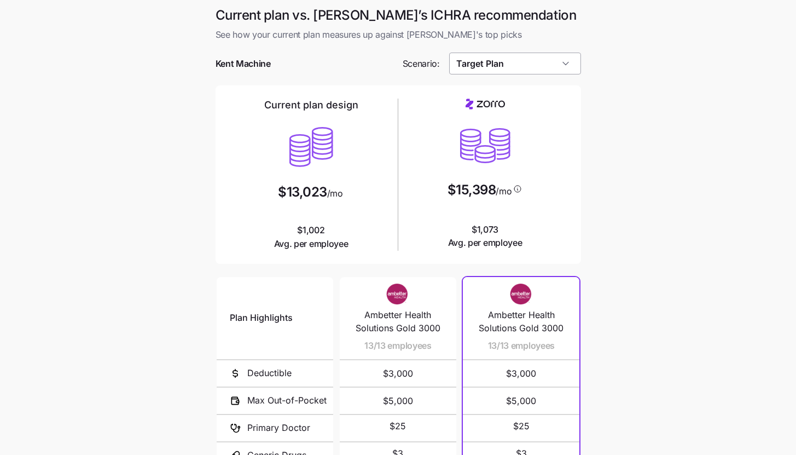
click at [569, 71] on input "Target Plan" at bounding box center [515, 64] width 132 height 22
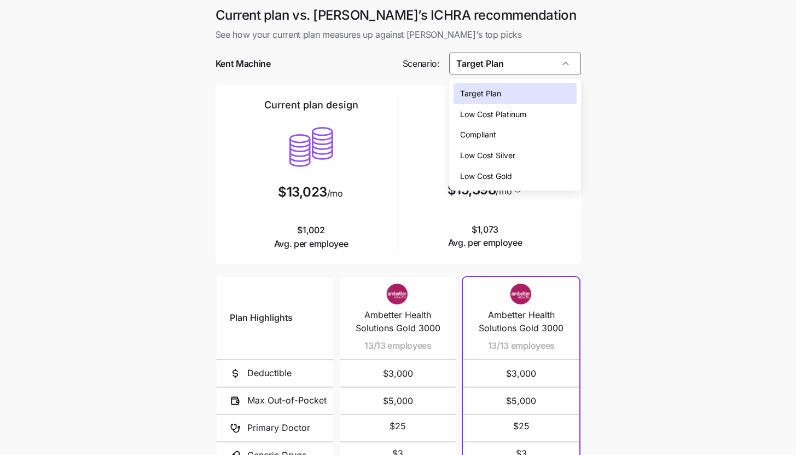
click at [550, 146] on div "Low Cost Silver" at bounding box center [515, 155] width 123 height 21
type input "Low Cost Silver"
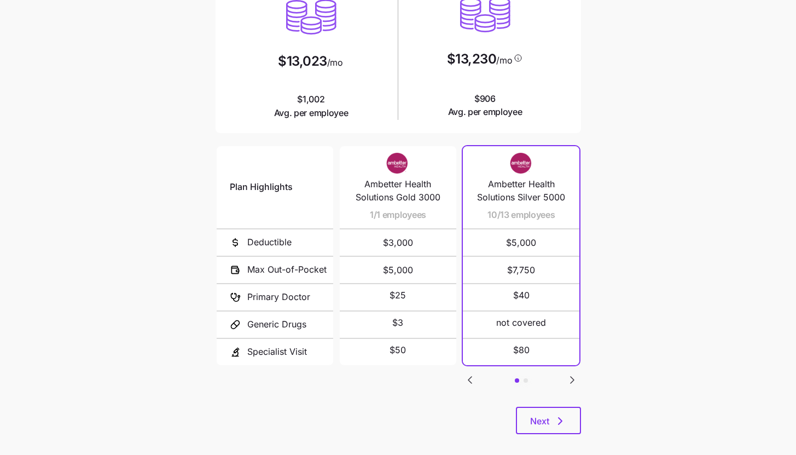
scroll to position [142, 0]
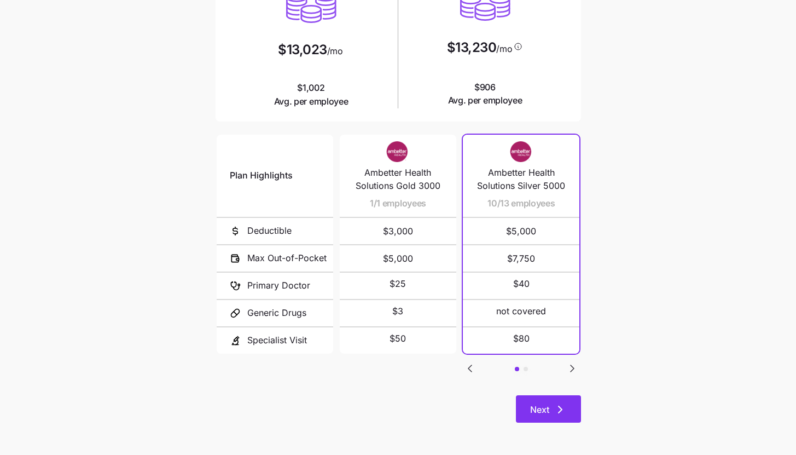
click at [549, 408] on span "Next" at bounding box center [539, 409] width 19 height 13
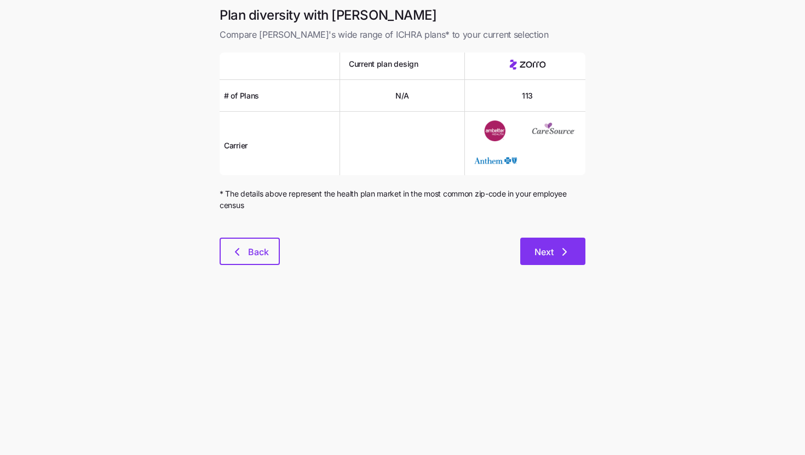
click at [559, 259] on button "Next" at bounding box center [552, 251] width 65 height 27
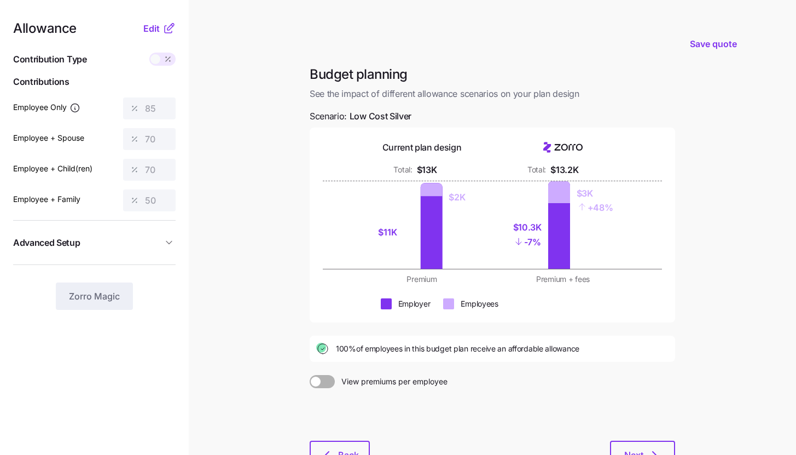
click at [178, 29] on nav "Allowance Edit Contribution Type Use classes Contributions Employee Only 85 Emp…" at bounding box center [94, 269] width 189 height 538
click at [169, 32] on icon at bounding box center [168, 29] width 7 height 7
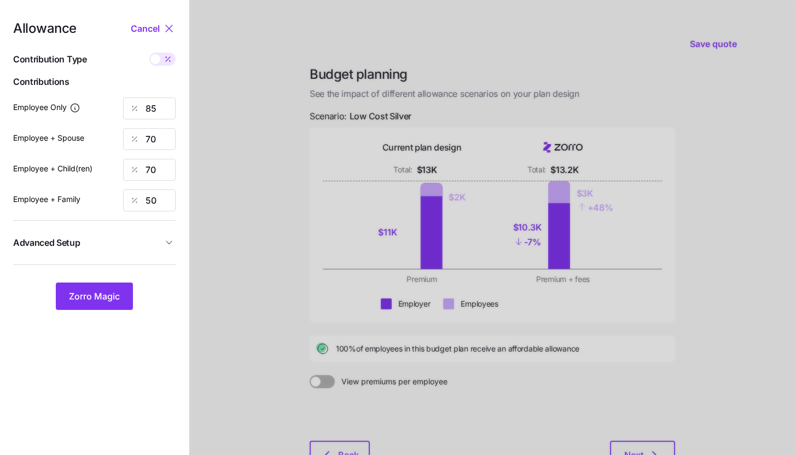
click at [171, 250] on button "Advanced Setup" at bounding box center [94, 242] width 163 height 27
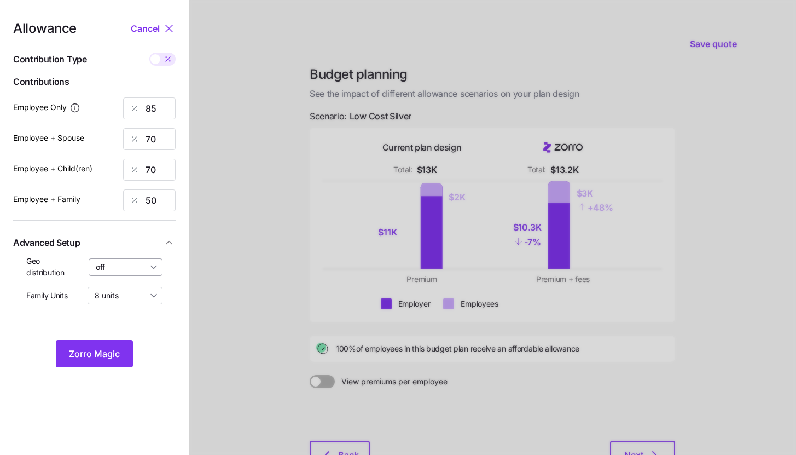
click at [149, 263] on input "off" at bounding box center [126, 267] width 74 height 18
click at [134, 327] on span "By state (1)" at bounding box center [119, 331] width 41 height 12
type input "By state (1)"
drag, startPoint x: 170, startPoint y: 196, endPoint x: 138, endPoint y: 201, distance: 32.8
click at [138, 201] on div "50" at bounding box center [149, 200] width 53 height 22
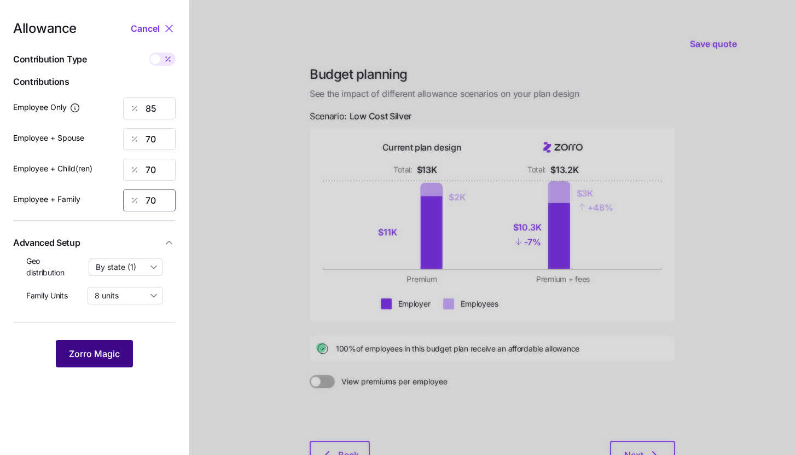
type input "70"
click at [107, 347] on button "Zorro Magic" at bounding box center [94, 353] width 77 height 27
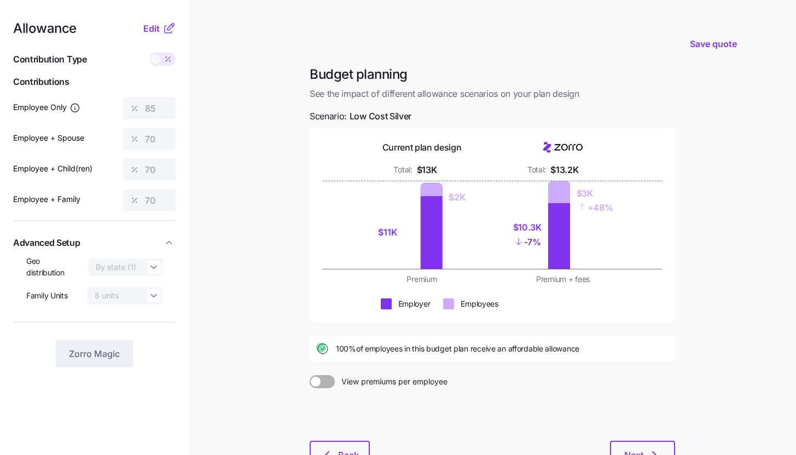
click at [164, 26] on icon at bounding box center [169, 28] width 13 height 13
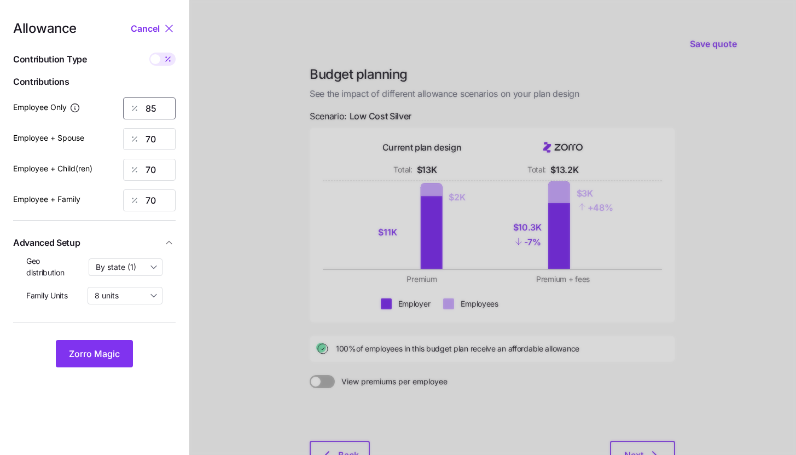
click at [167, 111] on input "85" at bounding box center [149, 108] width 53 height 22
click at [117, 343] on button "Zorro Magic" at bounding box center [94, 353] width 77 height 27
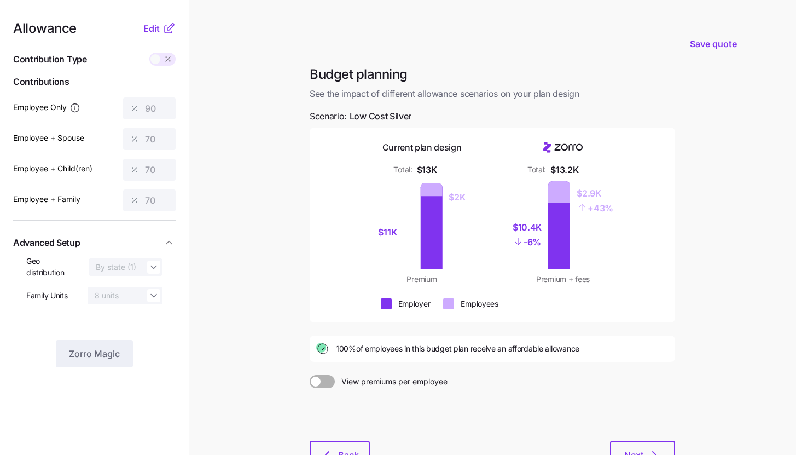
click at [164, 29] on icon at bounding box center [169, 28] width 13 height 13
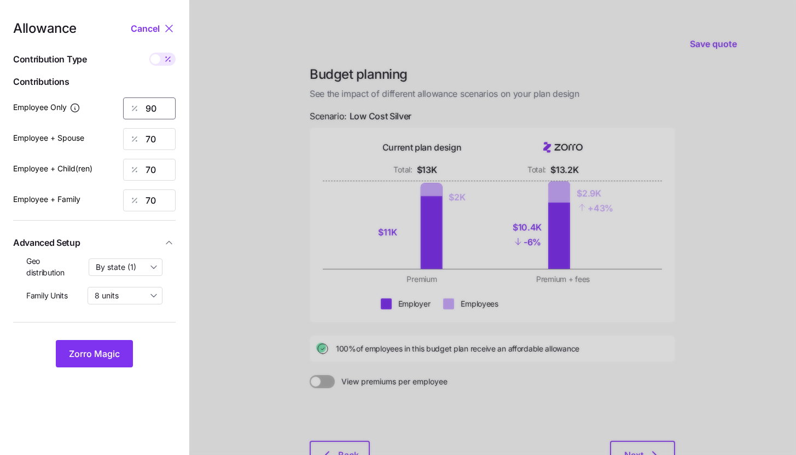
click at [165, 108] on input "90" at bounding box center [149, 108] width 53 height 22
type input "100"
click at [125, 350] on button "Zorro Magic" at bounding box center [94, 353] width 77 height 27
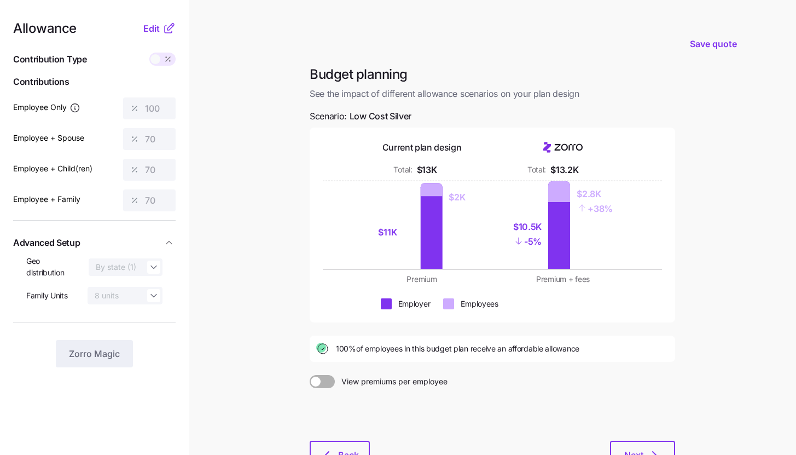
click at [170, 30] on icon at bounding box center [169, 28] width 13 height 13
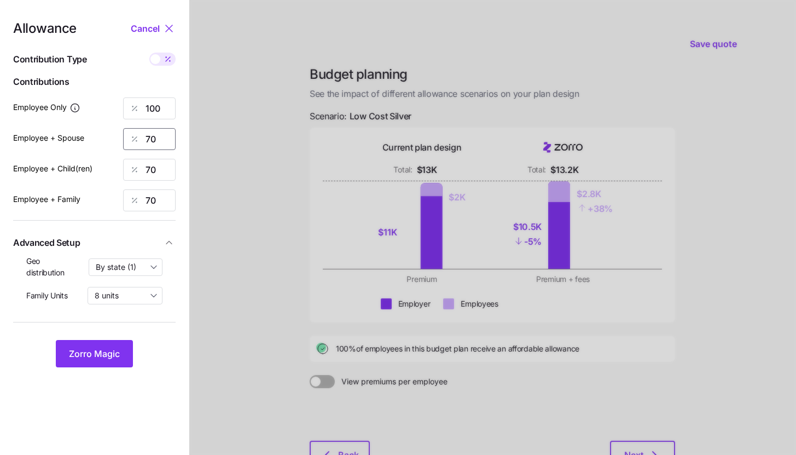
click at [164, 144] on input "70" at bounding box center [149, 139] width 53 height 22
type input "80"
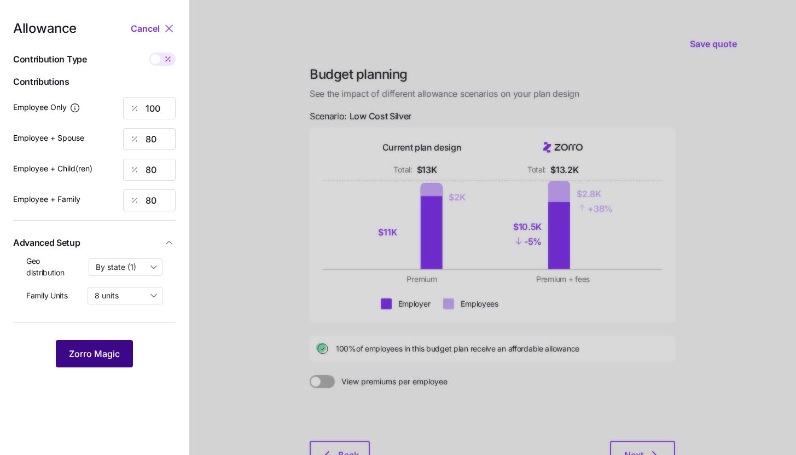
click at [112, 362] on button "Zorro Magic" at bounding box center [94, 353] width 77 height 27
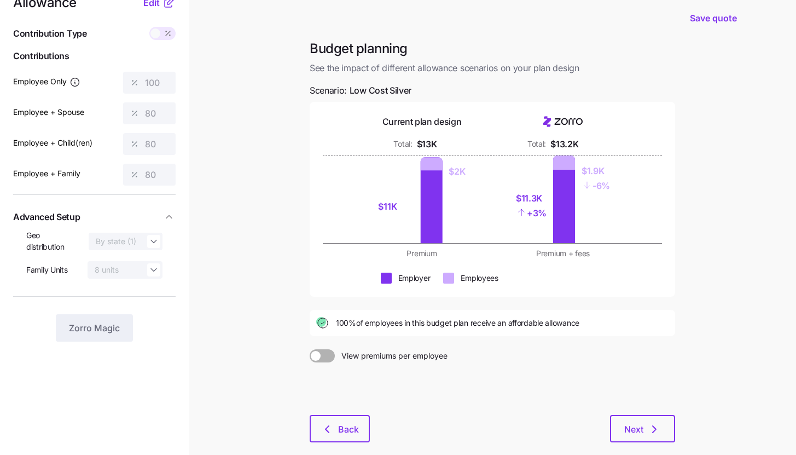
scroll to position [83, 0]
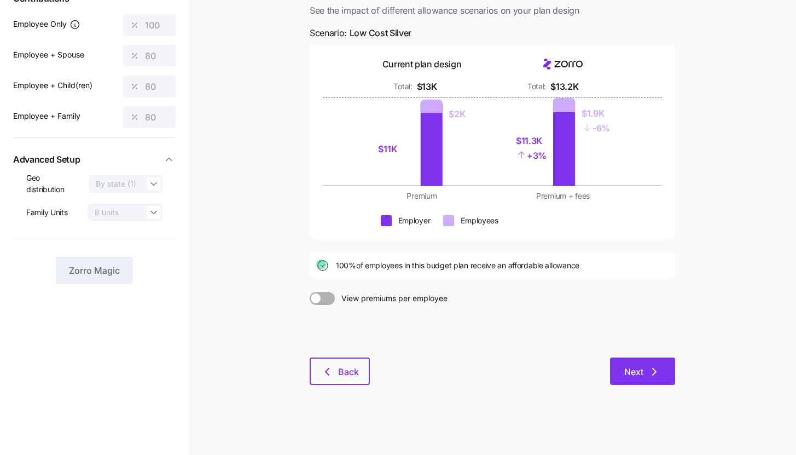
click at [645, 372] on span "Next" at bounding box center [643, 371] width 37 height 13
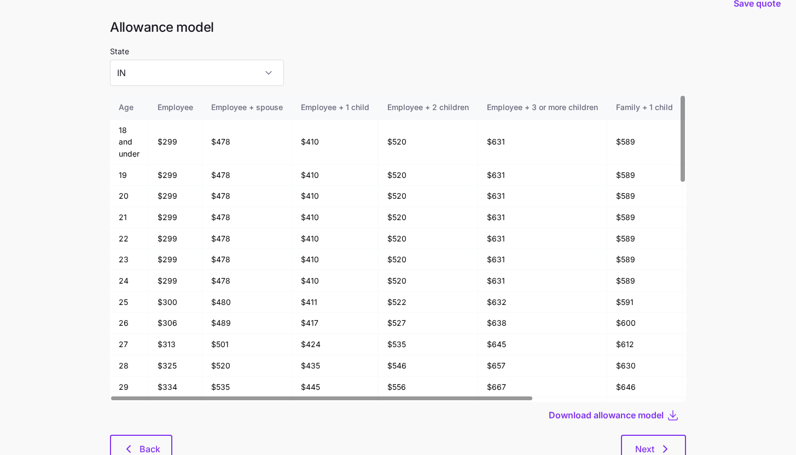
scroll to position [59, 0]
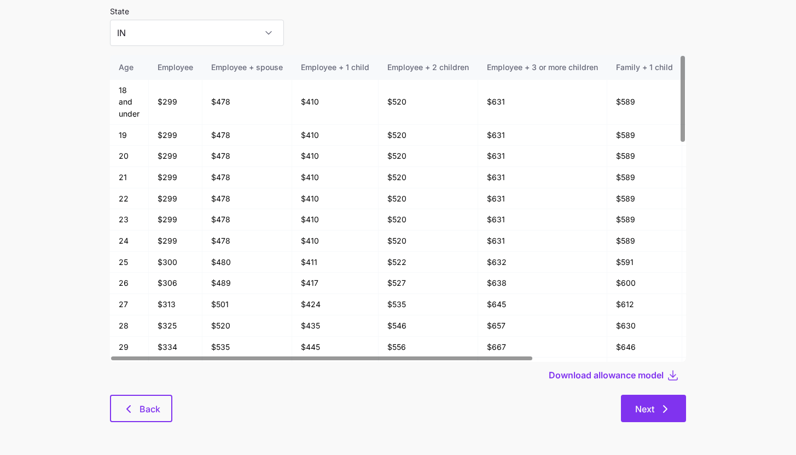
click at [668, 411] on icon "button" at bounding box center [665, 408] width 13 height 13
